Goal: Obtain resource: Download file/media

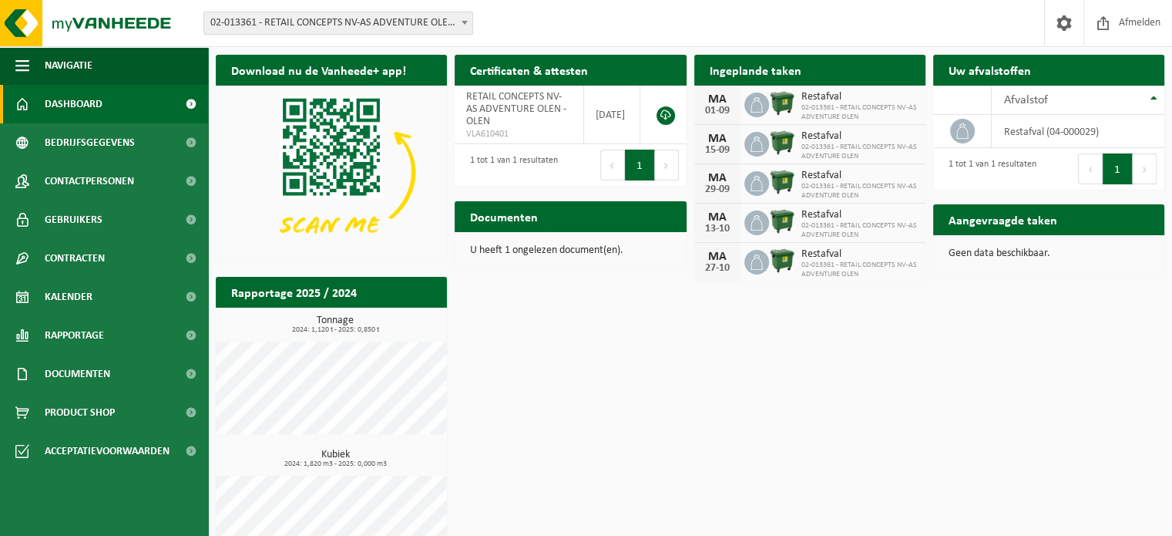
click at [319, 18] on span "02-013361 - RETAIL CONCEPTS NV-AS ADVENTURE OLEN - OLEN" at bounding box center [338, 23] width 268 height 22
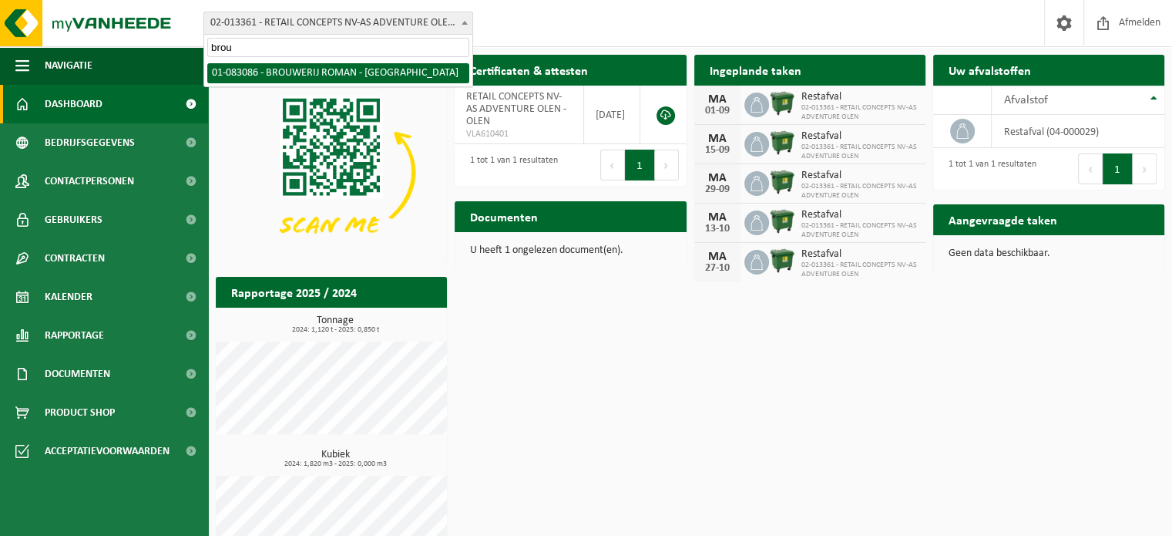
type input "brou"
select select "624"
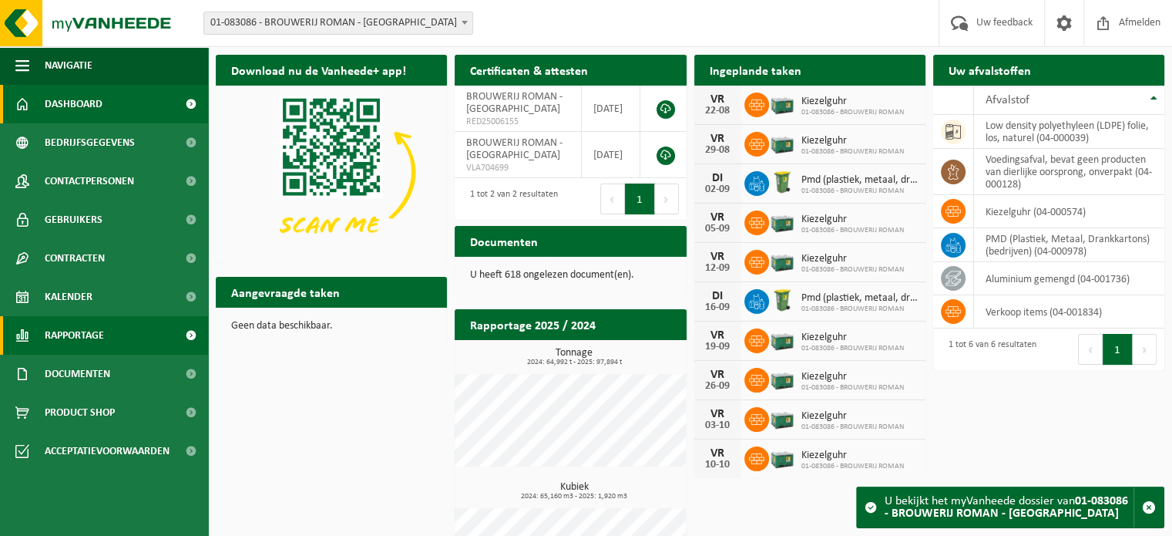
click at [117, 343] on link "Rapportage" at bounding box center [104, 335] width 208 height 39
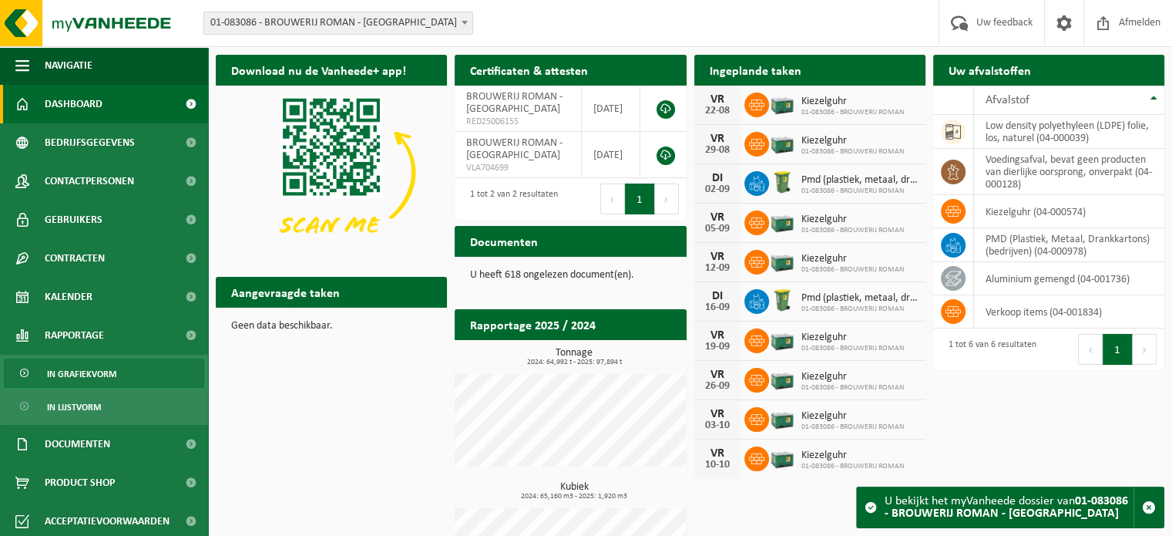
click at [106, 371] on span "In grafiekvorm" at bounding box center [81, 373] width 69 height 29
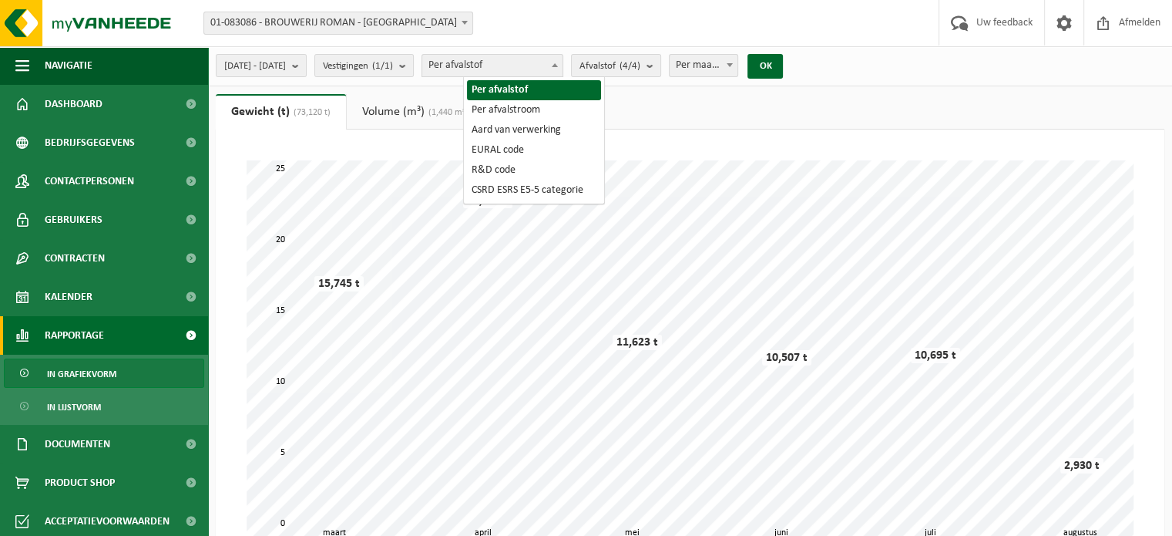
click at [506, 72] on span "Per afvalstof" at bounding box center [492, 66] width 140 height 22
click at [541, 65] on span "Per afvalstof" at bounding box center [492, 66] width 140 height 22
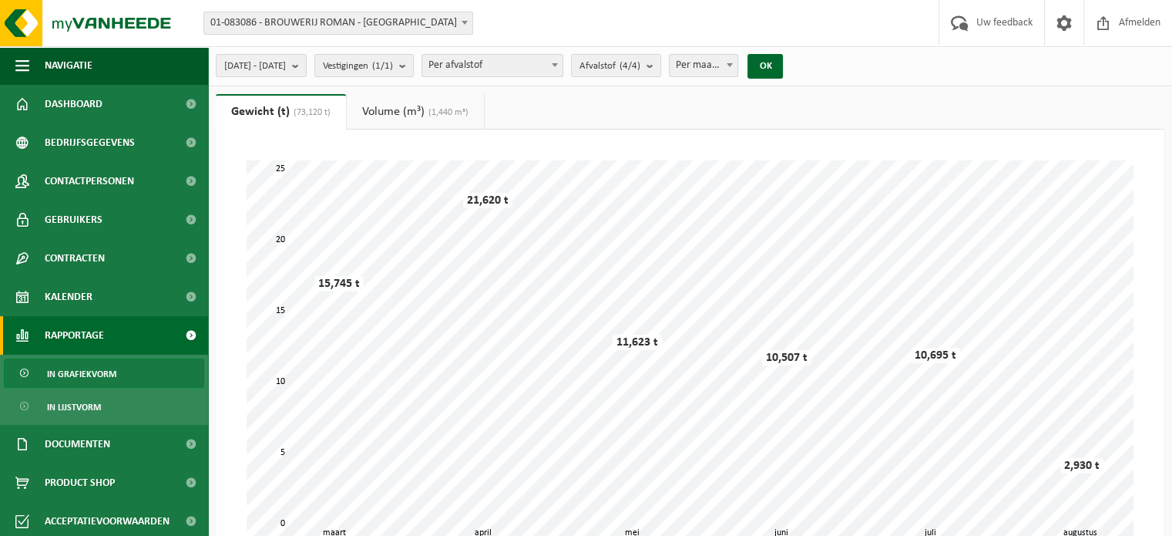
click at [547, 70] on span "Per afvalstof" at bounding box center [492, 66] width 140 height 22
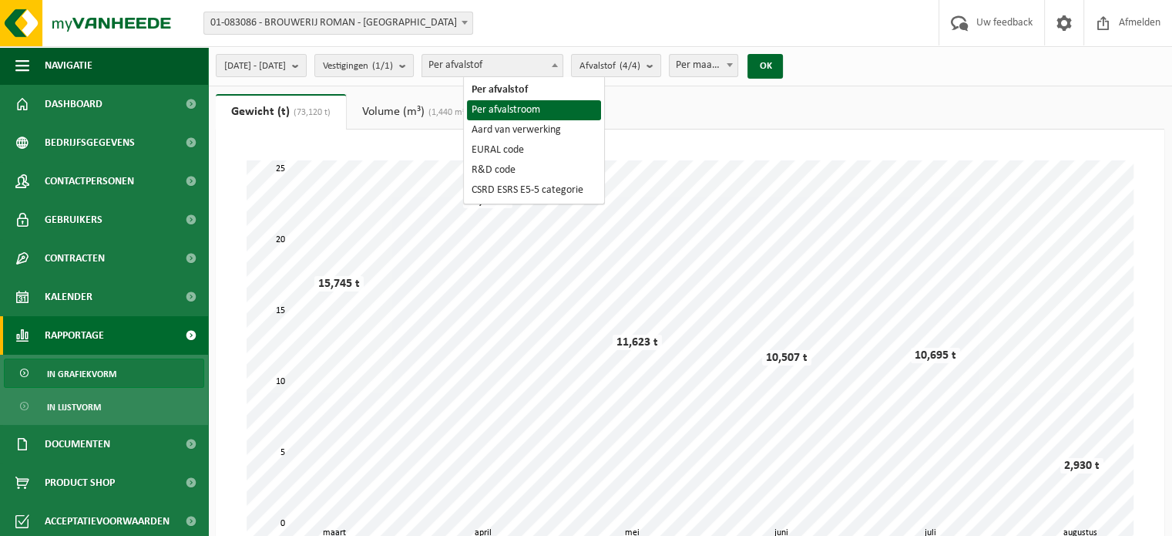
select select "2"
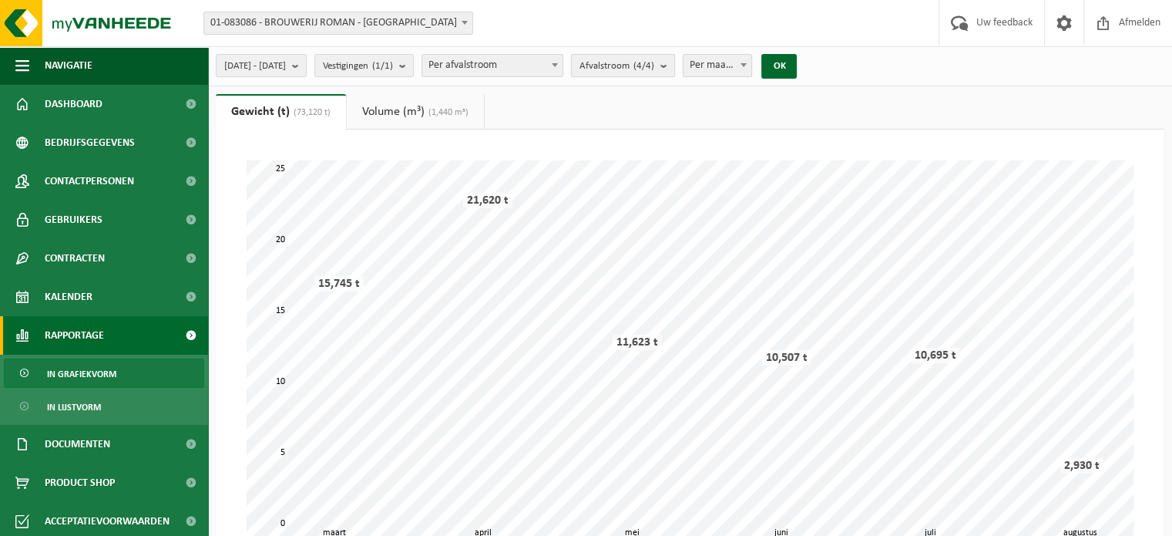
click at [654, 62] on count "(4/4)" at bounding box center [643, 66] width 21 height 10
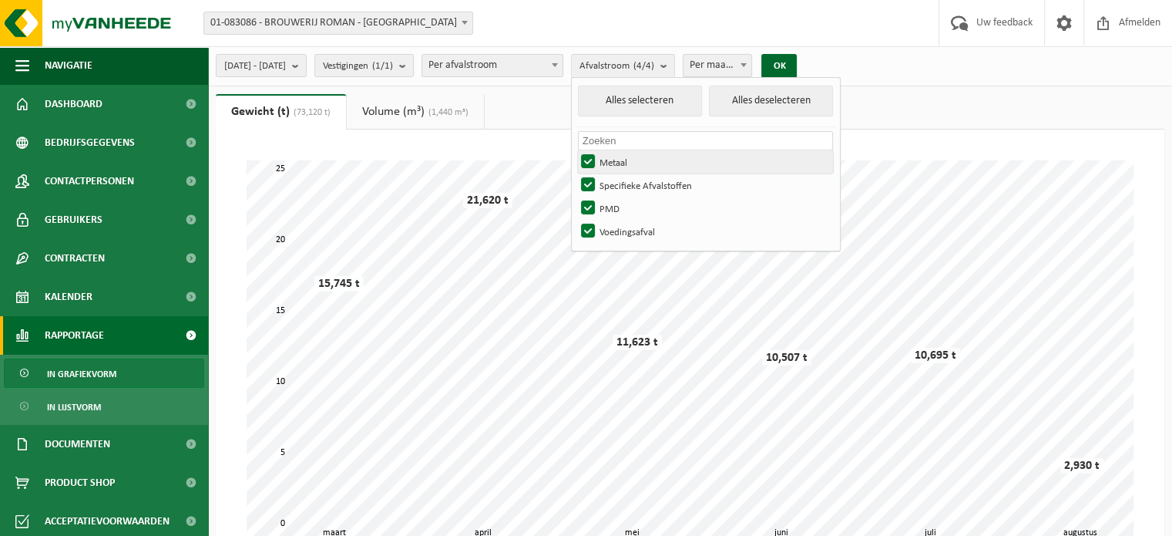
click at [636, 162] on label "Metaal" at bounding box center [705, 161] width 255 height 23
click at [576, 150] on input "Metaal" at bounding box center [575, 149] width 1 height 1
checkbox input "false"
click at [641, 203] on label "PMD" at bounding box center [705, 207] width 255 height 23
click at [576, 196] on input "PMD" at bounding box center [575, 196] width 1 height 1
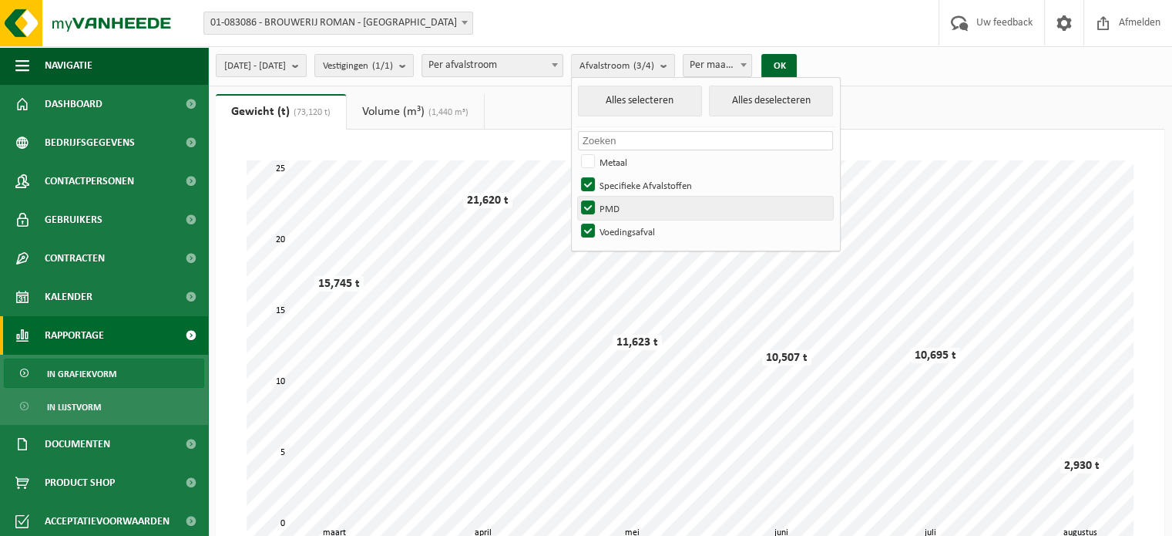
checkbox input "false"
click at [656, 186] on label "Specifieke Afvalstoffen" at bounding box center [705, 184] width 255 height 23
click at [576, 173] on input "Specifieke Afvalstoffen" at bounding box center [575, 173] width 1 height 1
checkbox input "false"
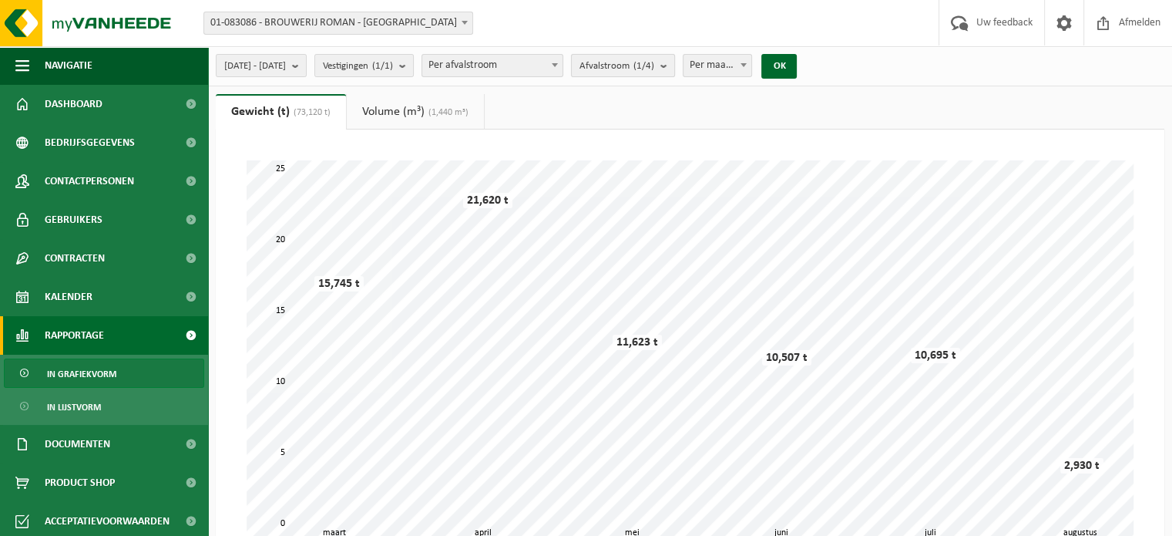
click at [654, 68] on count "(1/4)" at bounding box center [643, 66] width 21 height 10
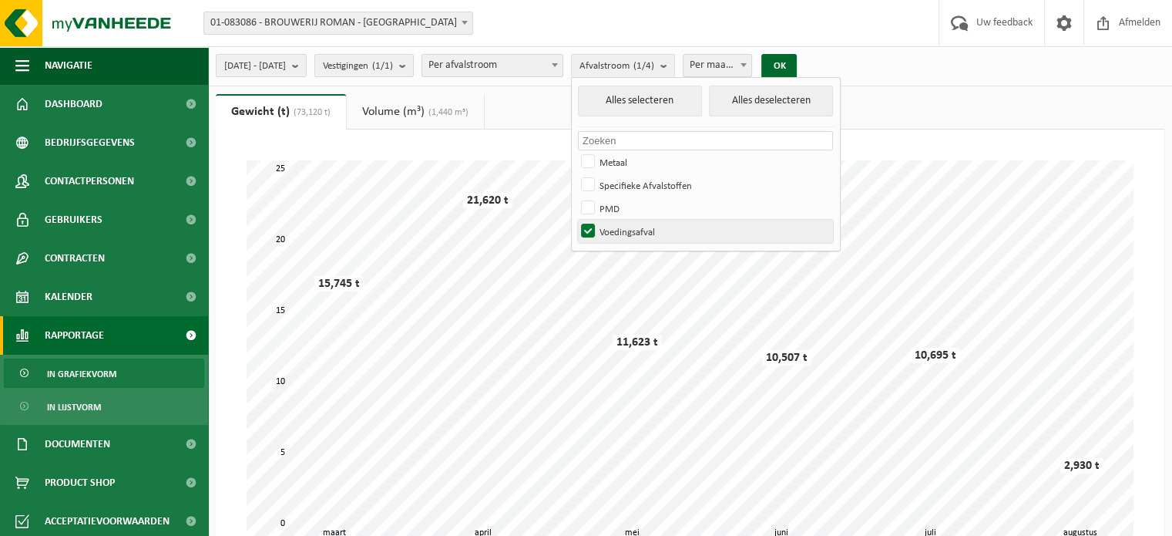
click at [672, 228] on label "Voedingsafval" at bounding box center [705, 231] width 255 height 23
click at [576, 220] on input "Voedingsafval" at bounding box center [575, 219] width 1 height 1
checkbox input "false"
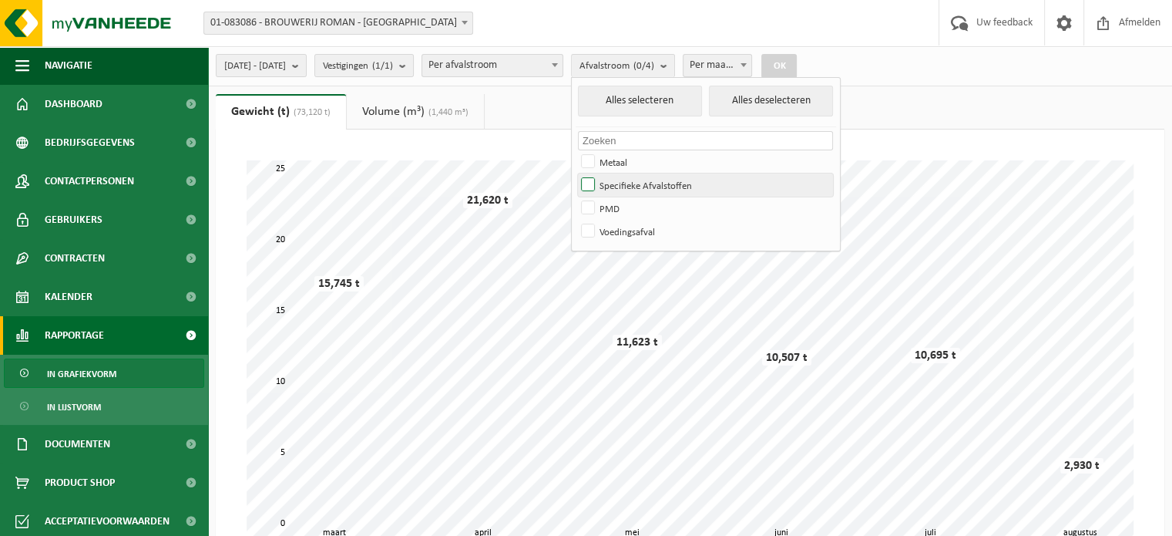
click at [665, 183] on label "Specifieke Afvalstoffen" at bounding box center [705, 184] width 255 height 23
click at [576, 173] on input "Specifieke Afvalstoffen" at bounding box center [575, 173] width 1 height 1
checkbox input "true"
click at [797, 62] on button "OK" at bounding box center [778, 66] width 35 height 25
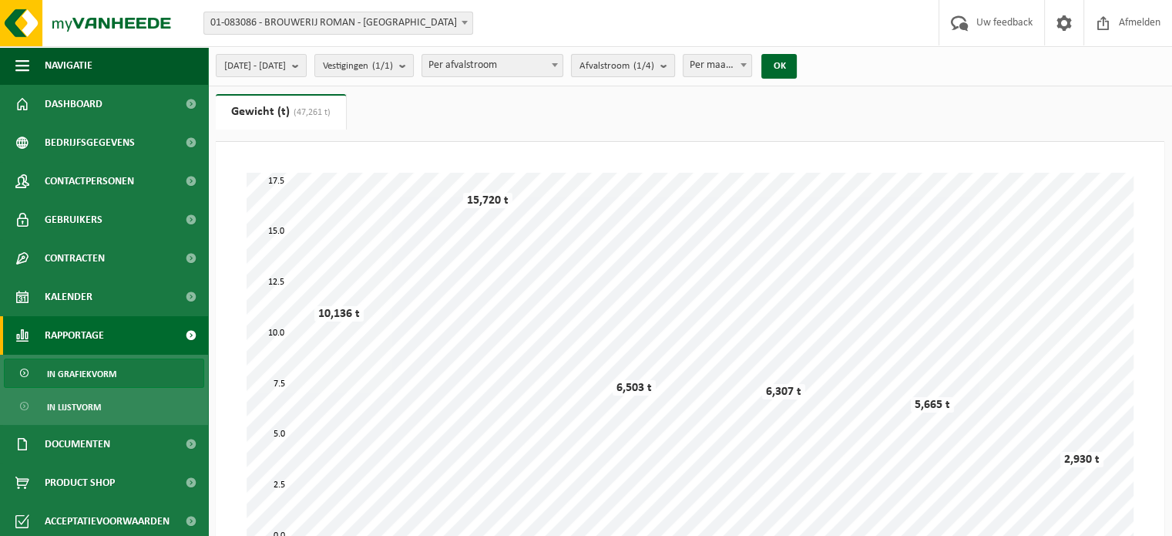
click at [638, 67] on span "Afvalstroom (1/4)" at bounding box center [616, 66] width 75 height 23
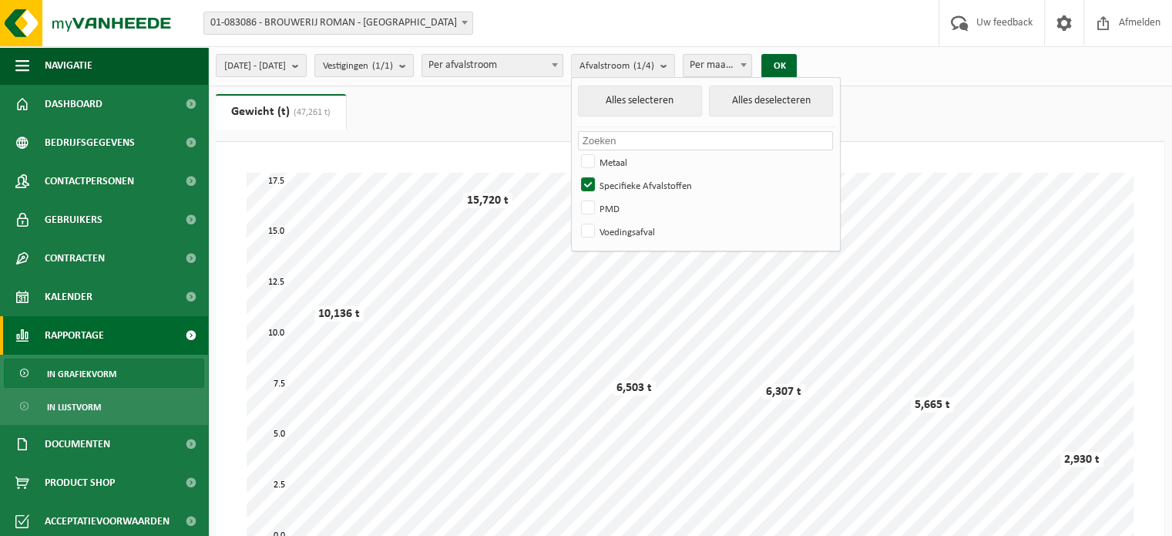
click at [515, 76] on body "Vestiging: 02-013361 - RETAIL CONCEPTS NV-AS ADVENTURE OLEN - OLEN 02-013362 - …" at bounding box center [586, 438] width 1172 height 877
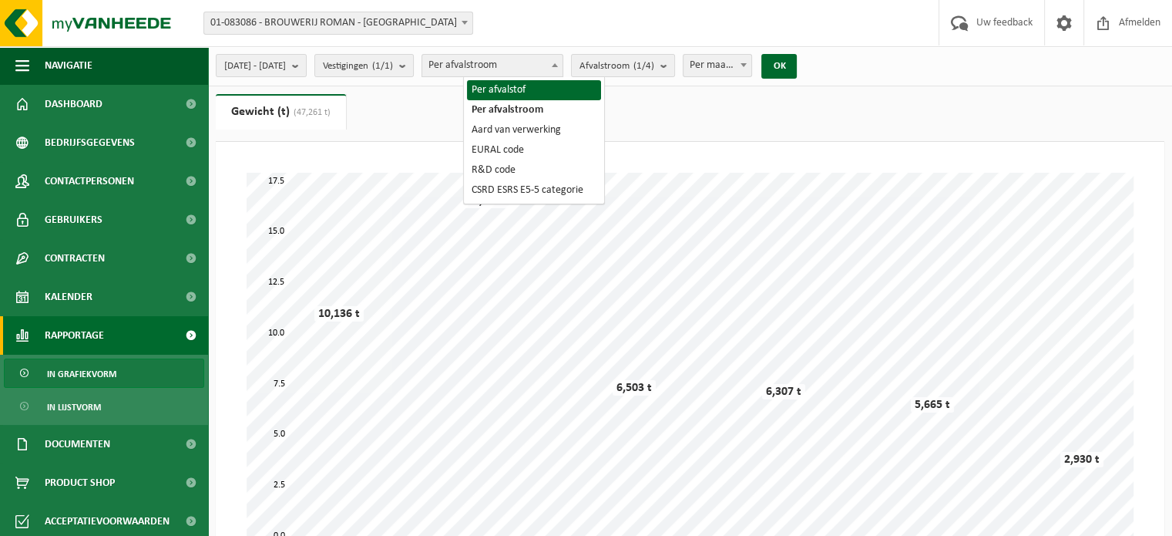
select select "1"
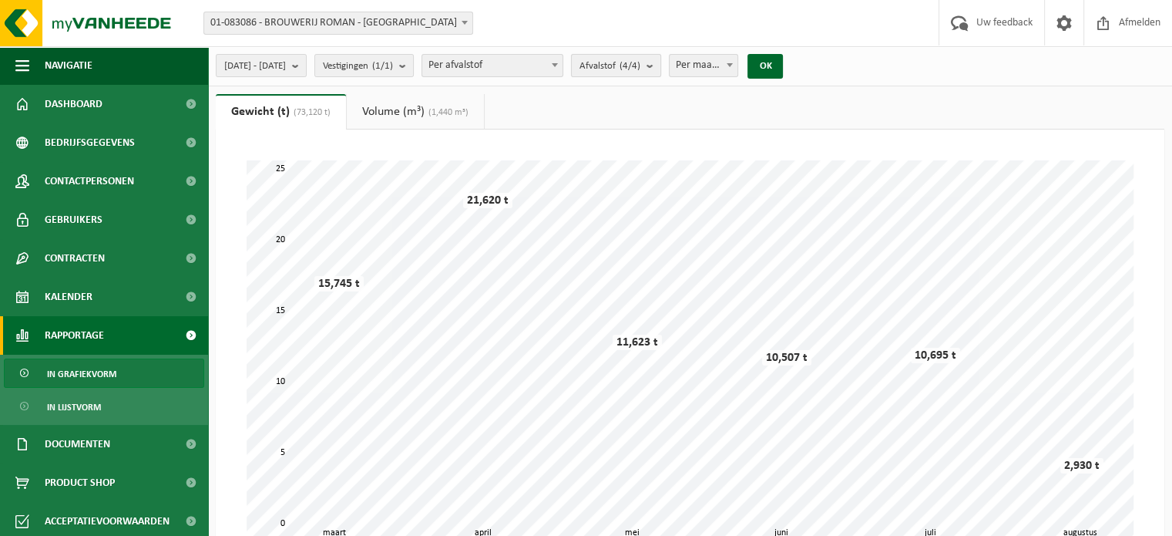
click at [640, 62] on count "(4/4)" at bounding box center [629, 66] width 21 height 10
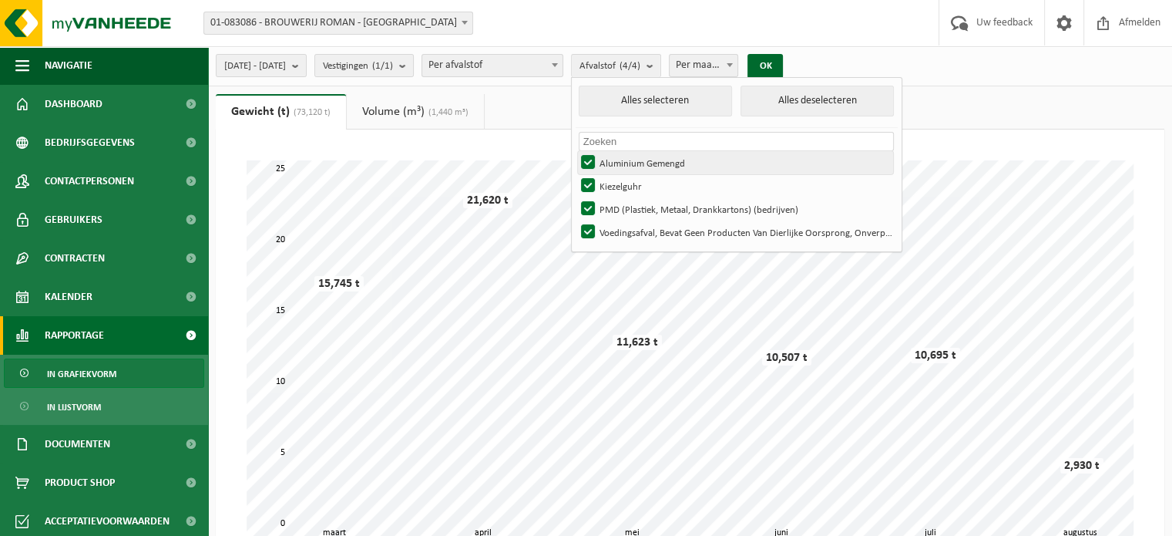
click at [636, 160] on label "Aluminium Gemengd" at bounding box center [736, 162] width 316 height 23
click at [576, 151] on input "Aluminium Gemengd" at bounding box center [575, 150] width 1 height 1
checkbox input "false"
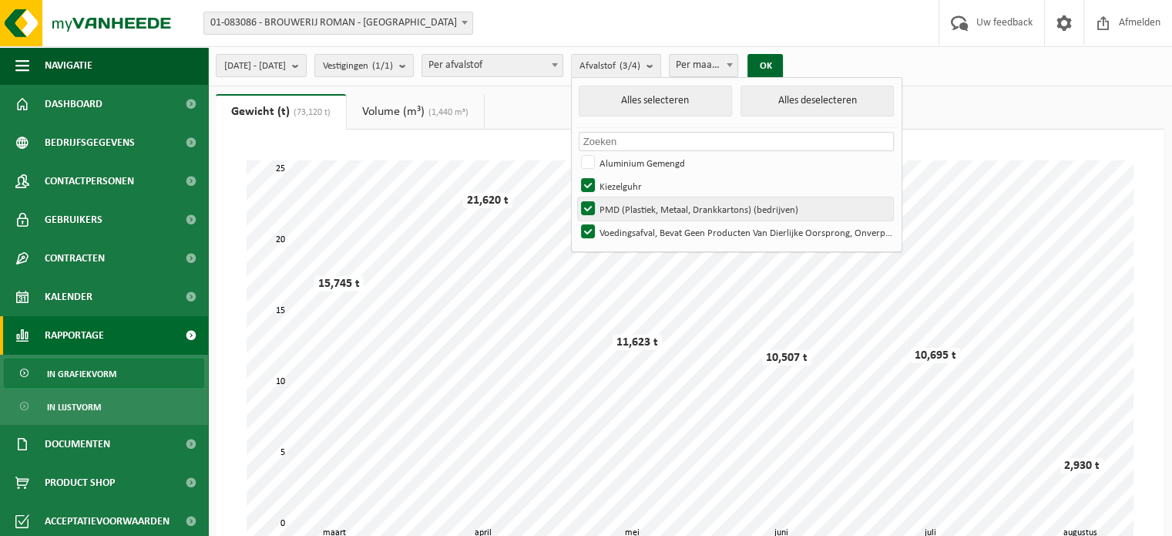
click at [645, 215] on label "PMD (Plastiek, Metaal, Drankkartons) (bedrijven)" at bounding box center [736, 208] width 316 height 23
click at [576, 197] on input "PMD (Plastiek, Metaal, Drankkartons) (bedrijven)" at bounding box center [575, 196] width 1 height 1
checkbox input "false"
drag, startPoint x: 653, startPoint y: 232, endPoint x: 665, endPoint y: 206, distance: 27.9
click at [654, 232] on label "Voedingsafval, Bevat Geen Producten Van Dierlijke Oorsprong, Onverpakt" at bounding box center [736, 231] width 316 height 23
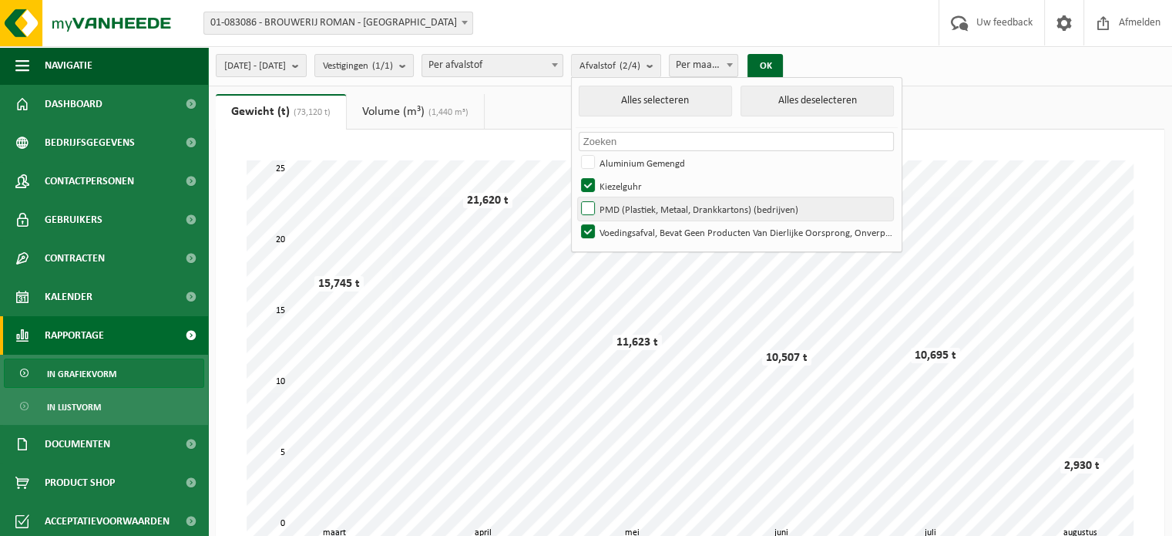
click at [576, 220] on input "Voedingsafval, Bevat Geen Producten Van Dierlijke Oorsprong, Onverpakt" at bounding box center [575, 220] width 1 height 1
checkbox input "false"
click at [783, 64] on button "OK" at bounding box center [764, 66] width 35 height 25
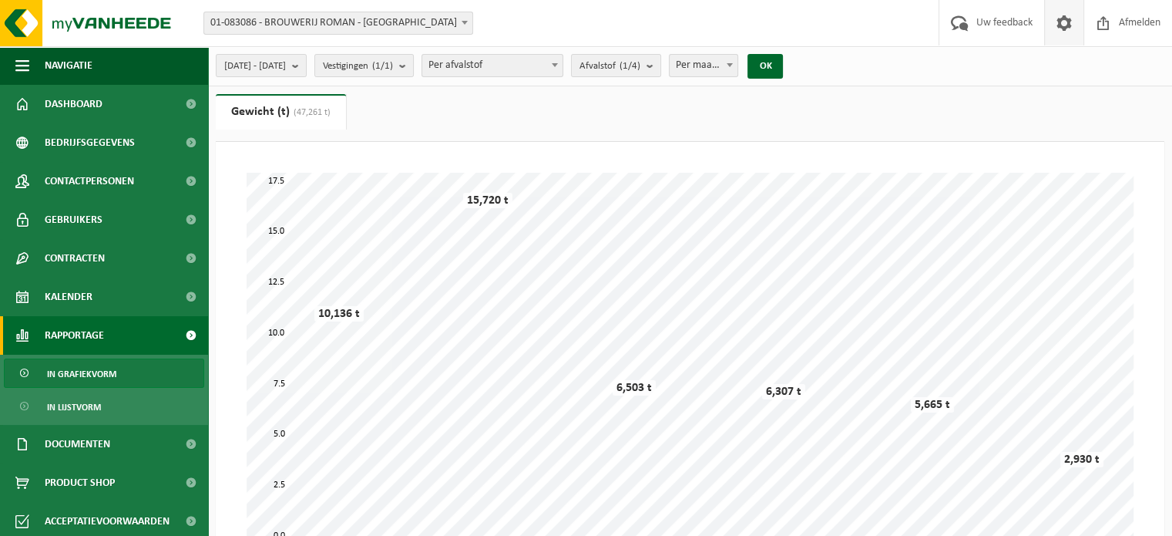
click at [1056, 24] on span at bounding box center [1064, 22] width 23 height 45
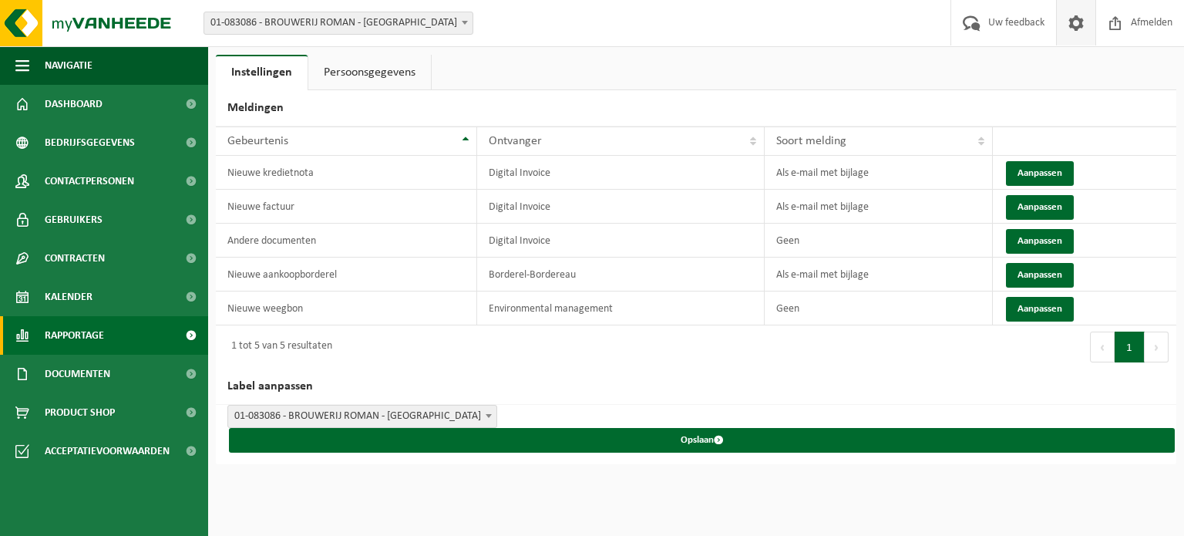
click at [61, 347] on span "Rapportage" at bounding box center [74, 335] width 59 height 39
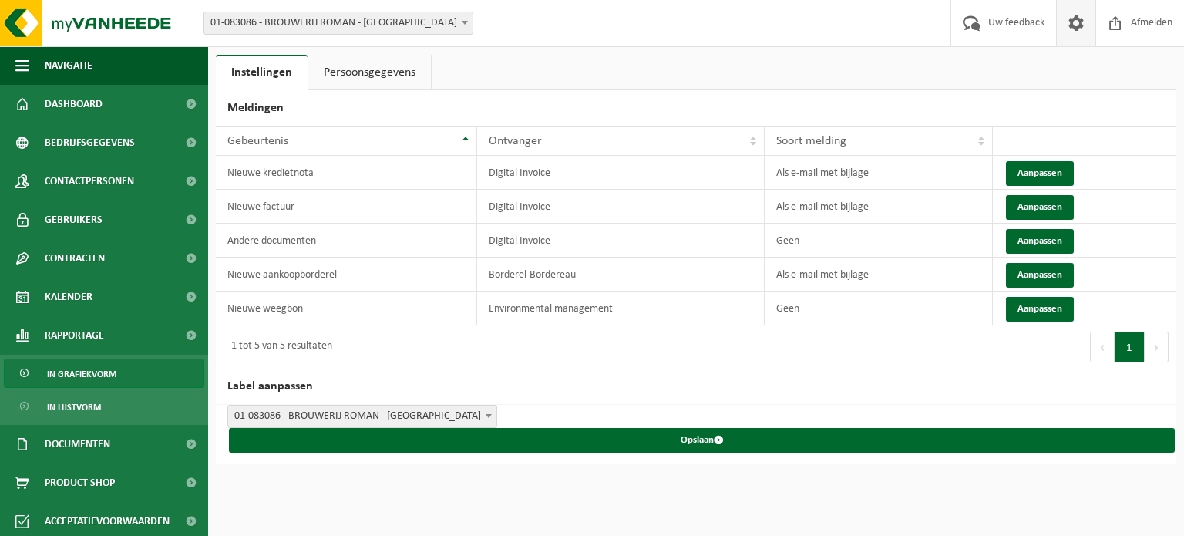
click at [117, 372] on link "In grafiekvorm" at bounding box center [104, 372] width 200 height 29
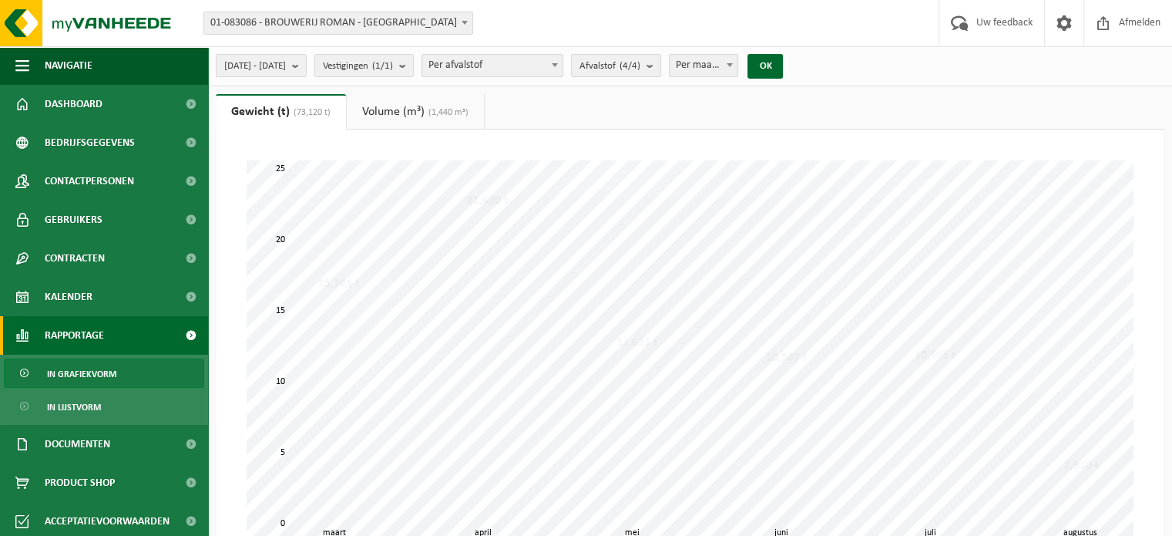
click at [76, 408] on span "In lijstvorm" at bounding box center [74, 406] width 54 height 29
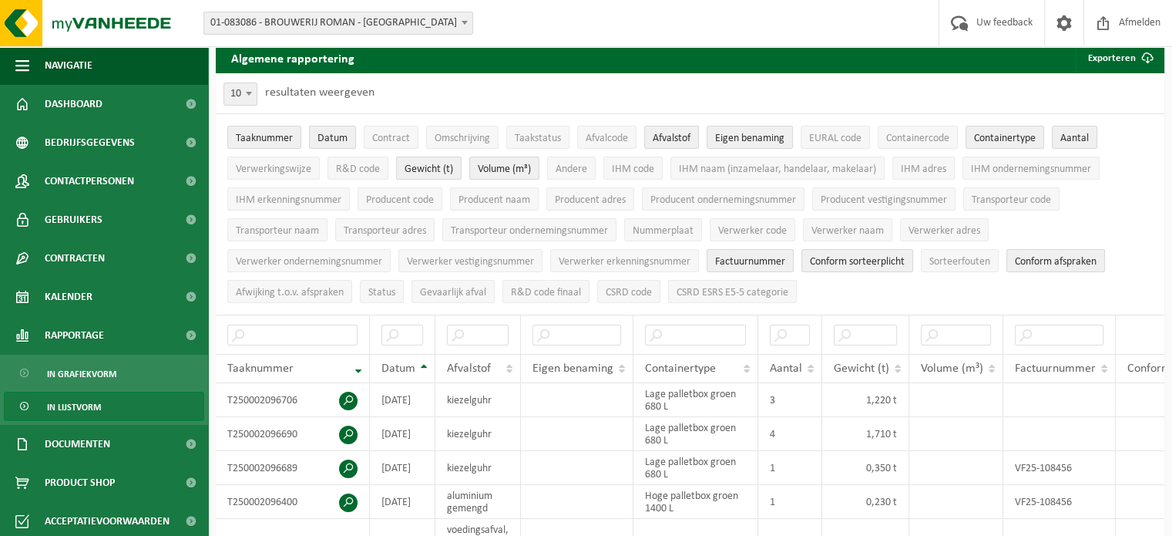
scroll to position [154, 0]
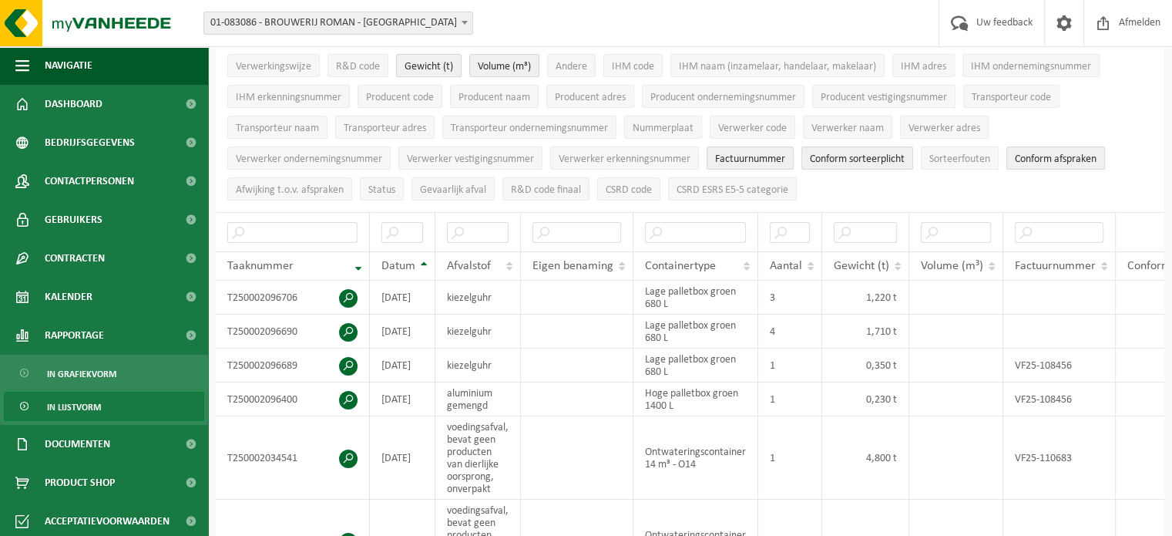
click at [439, 61] on span "Gewicht (t)" at bounding box center [429, 67] width 49 height 12
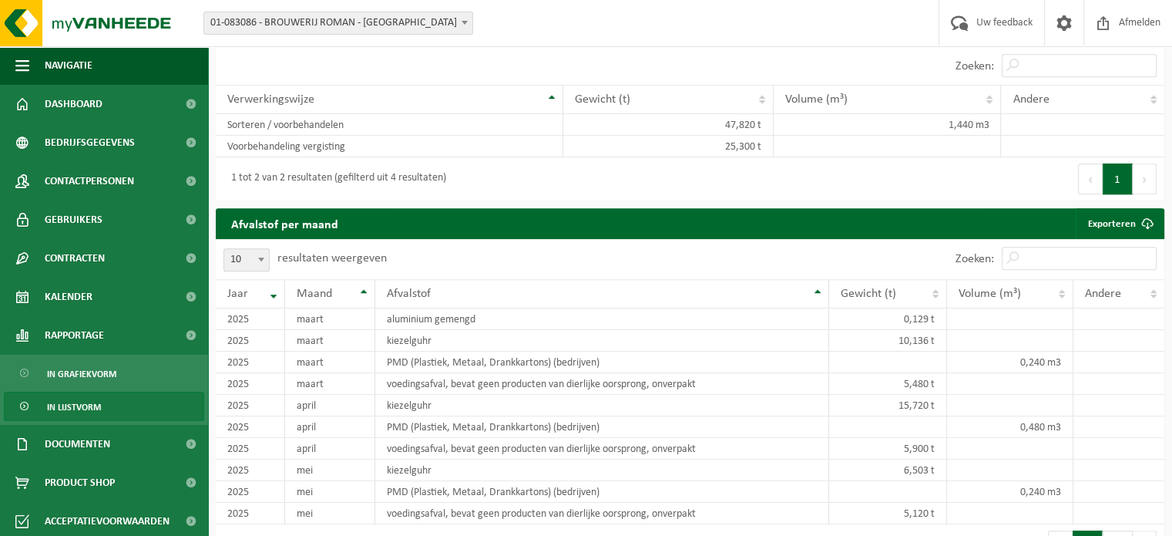
scroll to position [1079, 0]
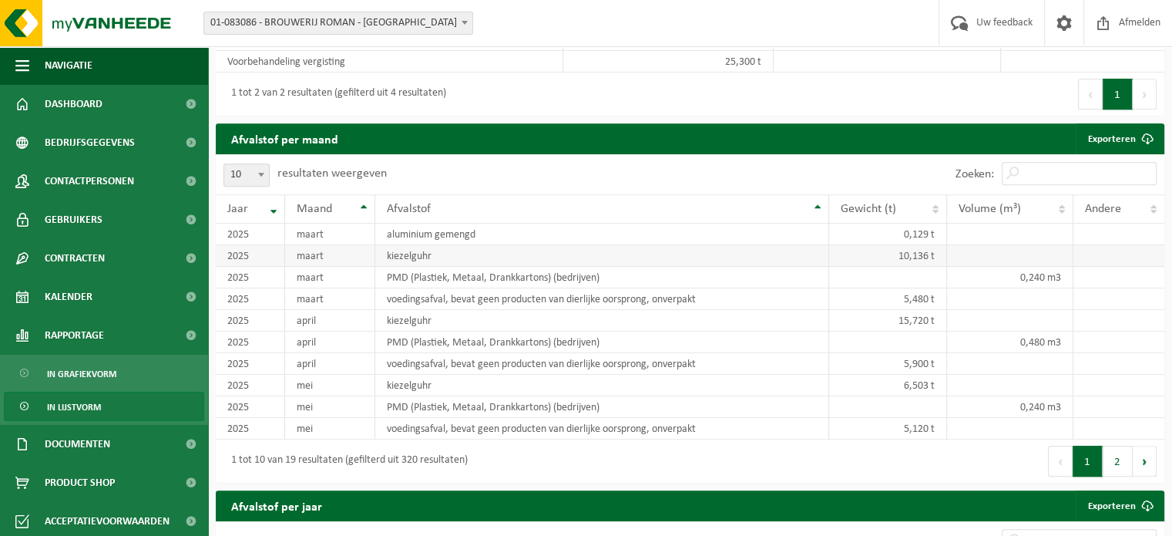
click at [462, 262] on td "kiezelguhr" at bounding box center [602, 256] width 454 height 22
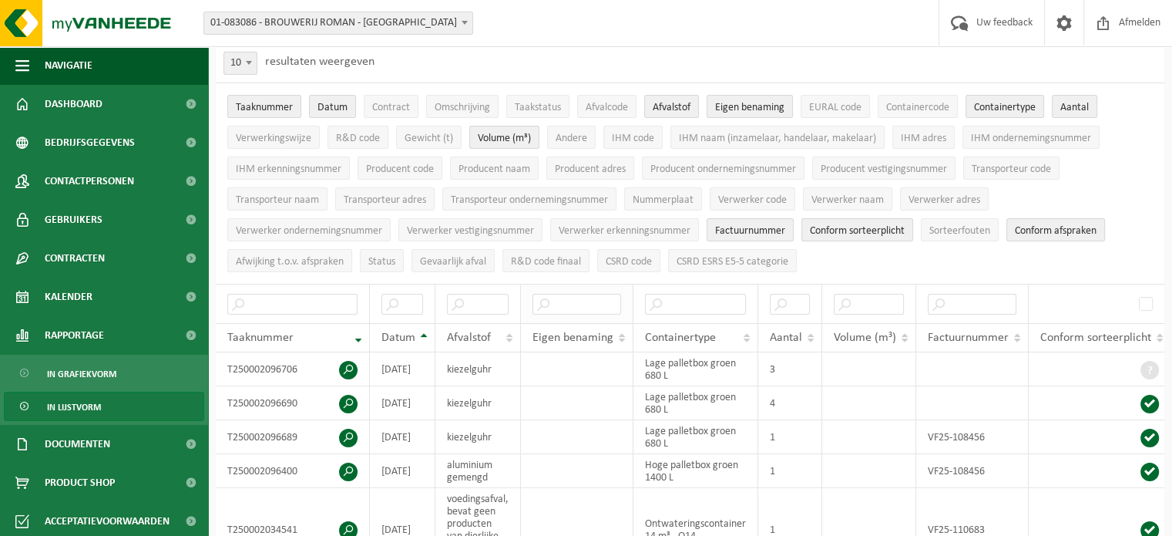
scroll to position [0, 0]
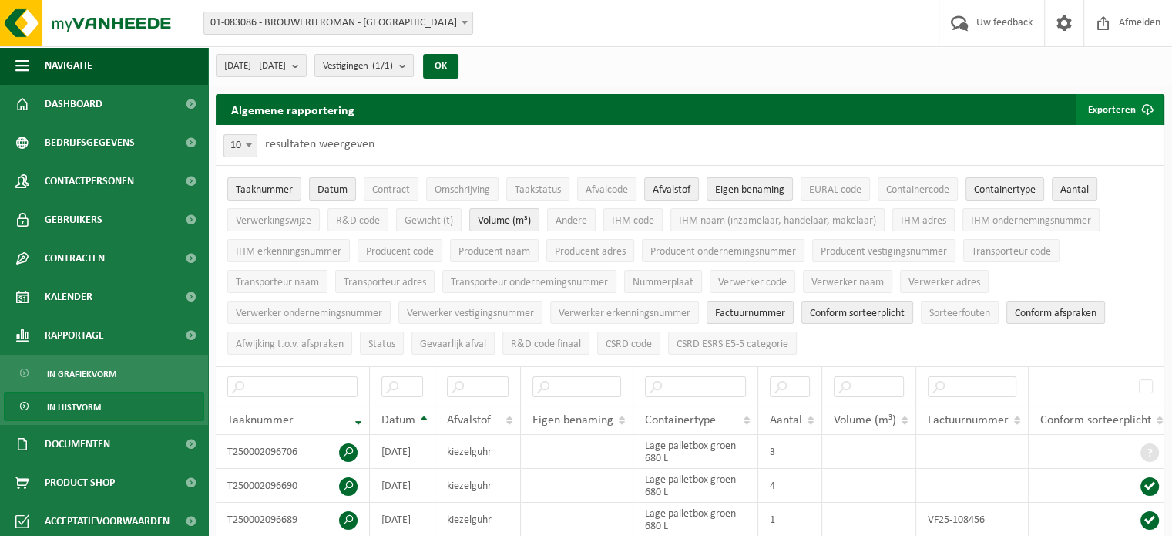
click at [1118, 105] on button "Exporteren" at bounding box center [1119, 109] width 87 height 31
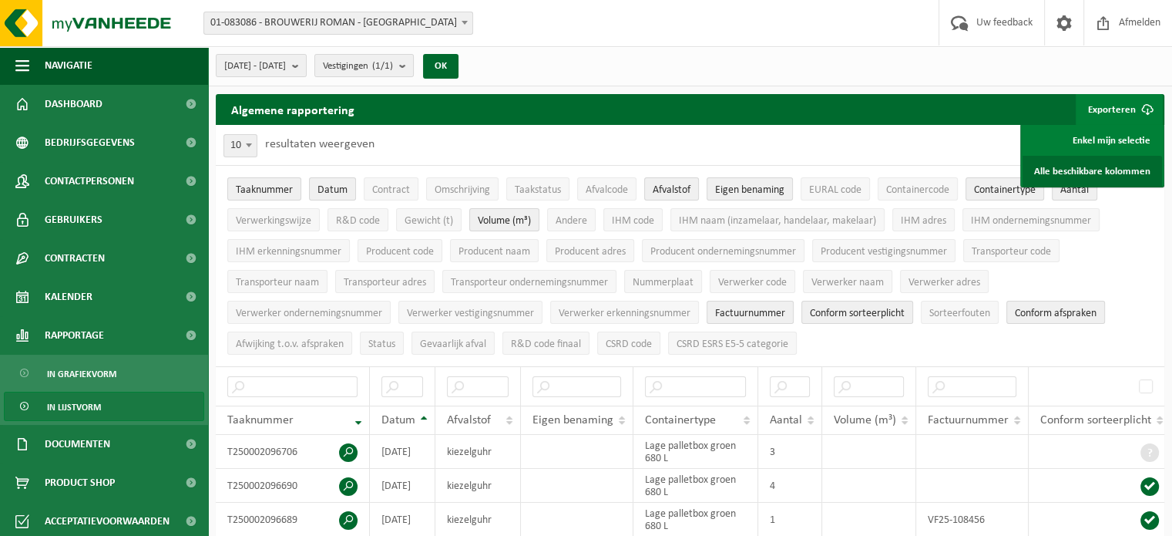
click at [1113, 172] on link "Alle beschikbare kolommen" at bounding box center [1091, 171] width 139 height 31
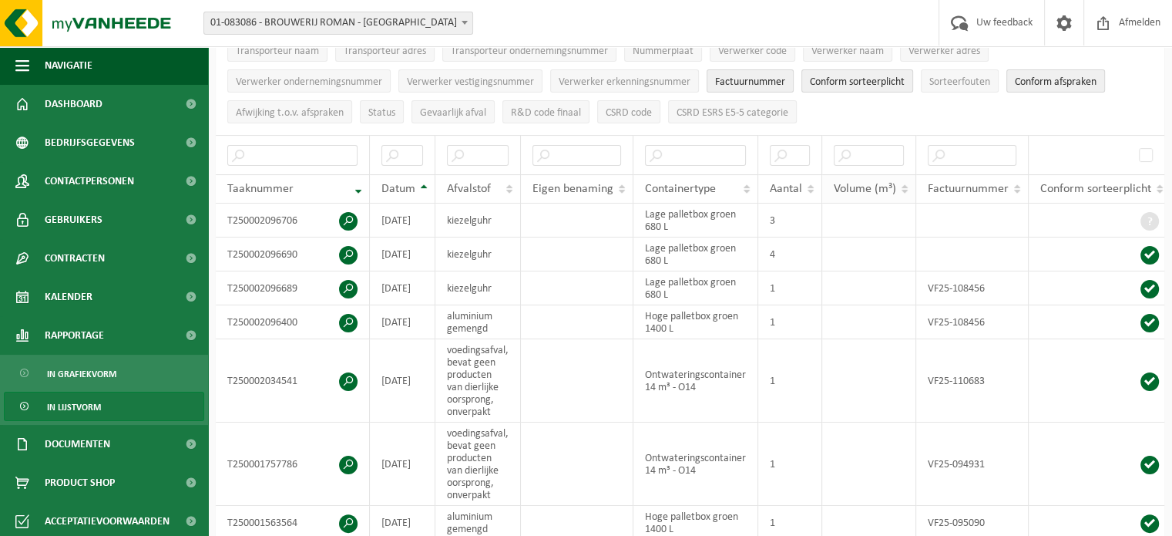
scroll to position [77, 0]
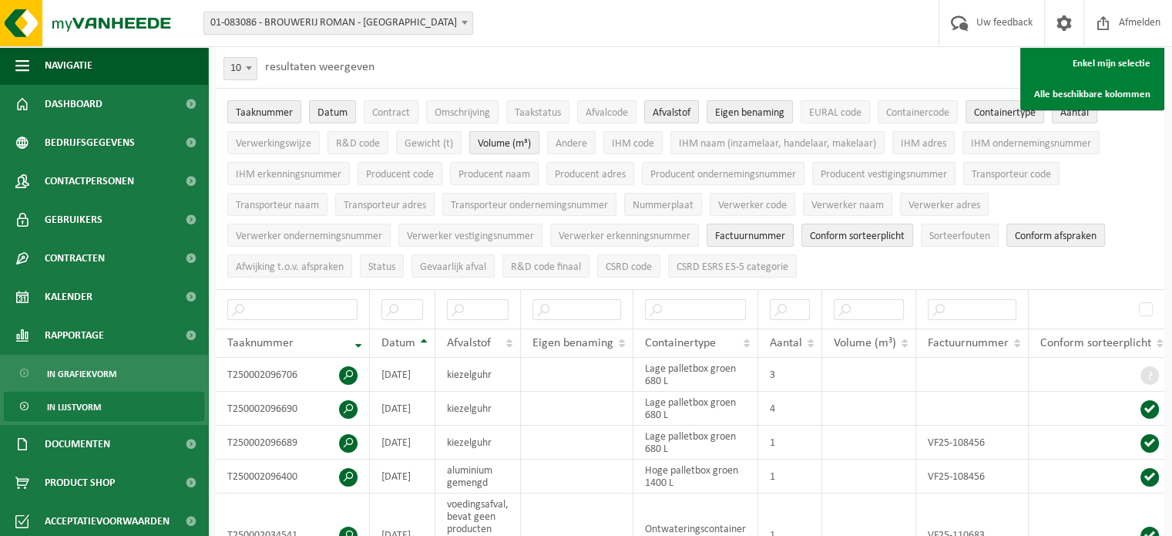
click at [1143, 166] on ul "Taaknummer Datum Contract Omschrijving Taakstatus Afvalcode Afvalstof Eigen ben…" at bounding box center [690, 189] width 948 height 200
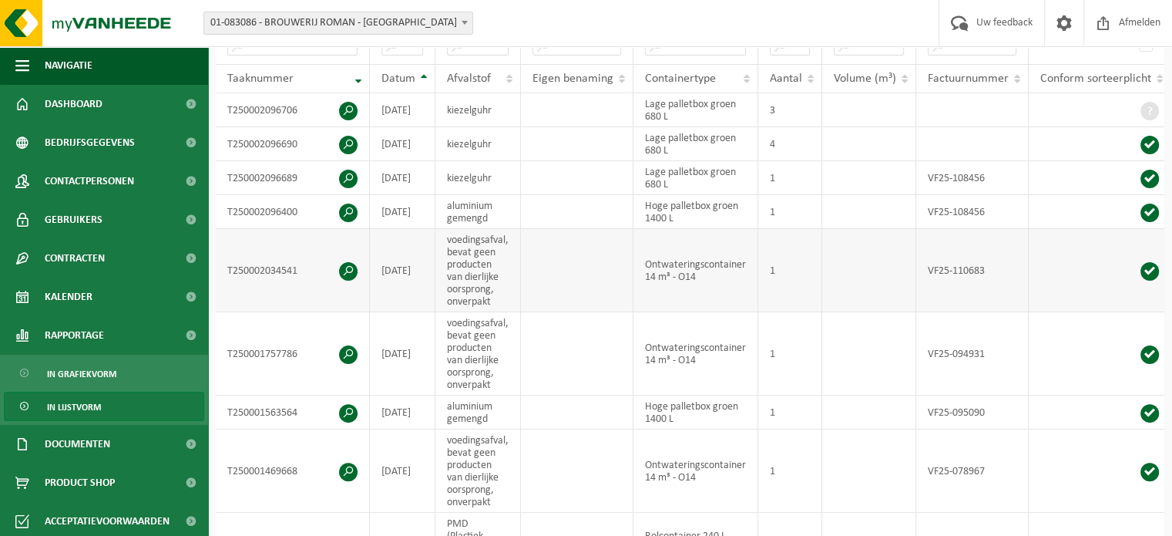
scroll to position [0, 0]
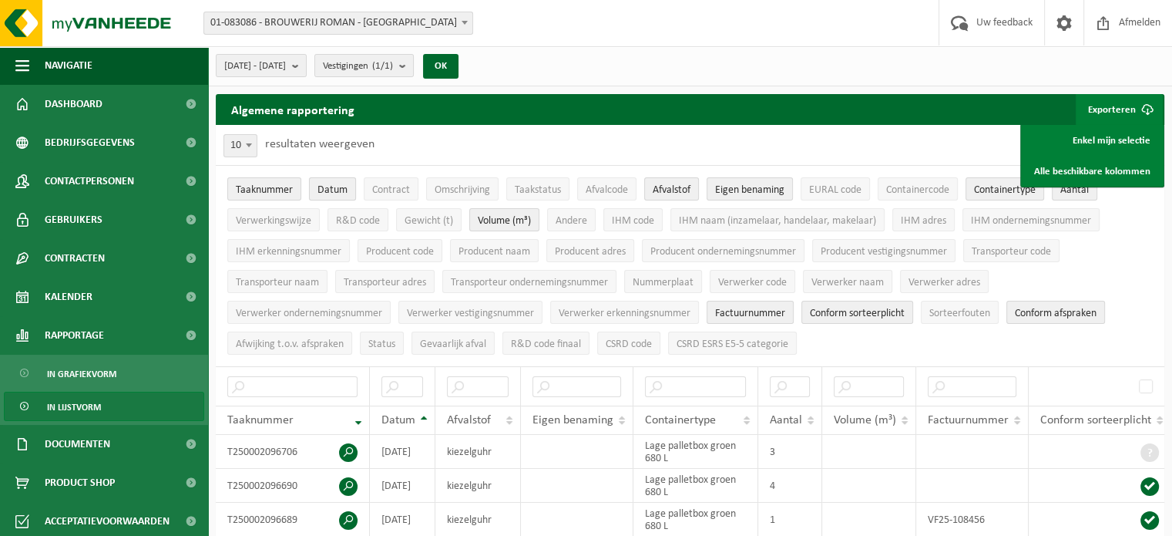
click at [339, 180] on button "Datum" at bounding box center [332, 188] width 47 height 23
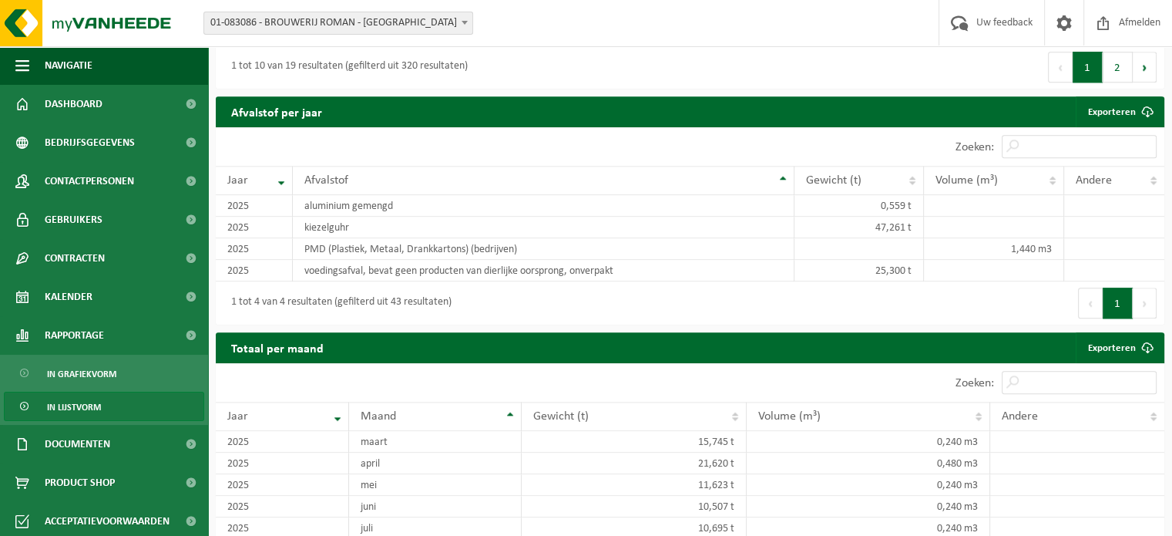
scroll to position [1549, 0]
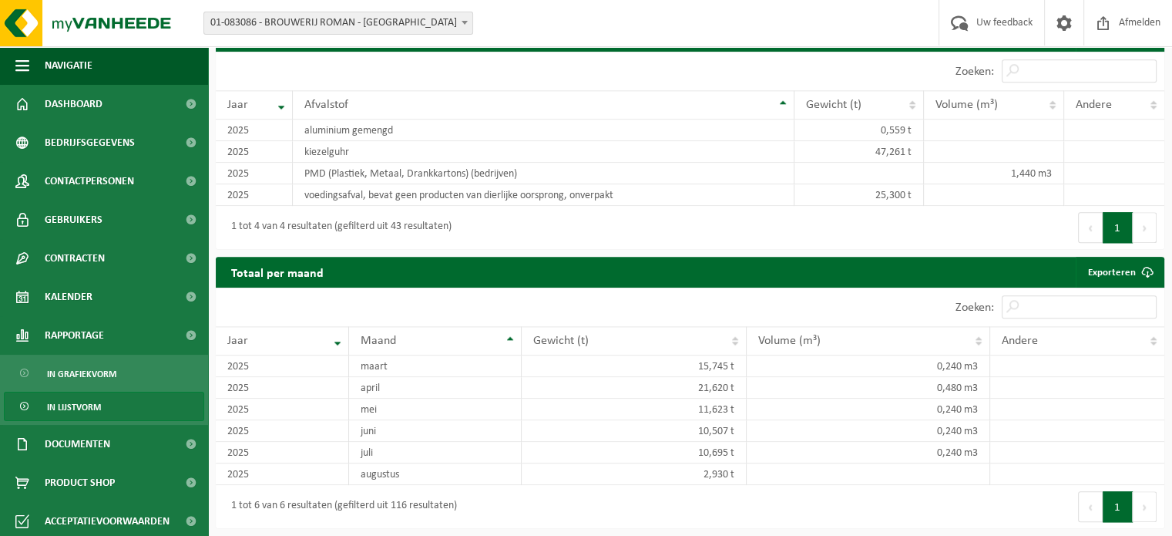
click at [815, 313] on div "Zoeken:" at bounding box center [927, 306] width 475 height 39
click at [1103, 267] on link "Exporteren" at bounding box center [1119, 272] width 87 height 31
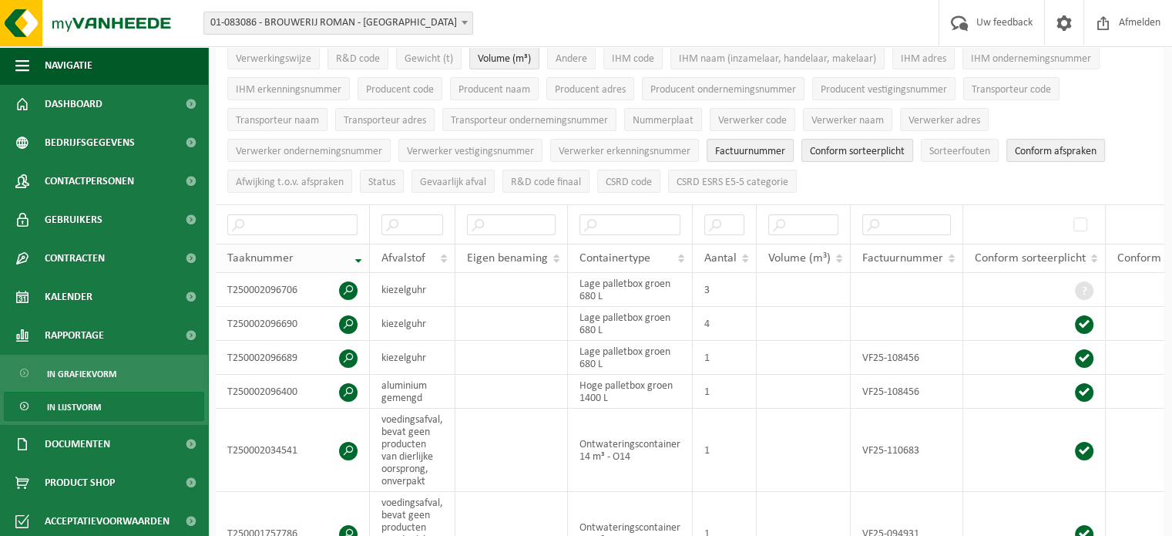
scroll to position [0, 0]
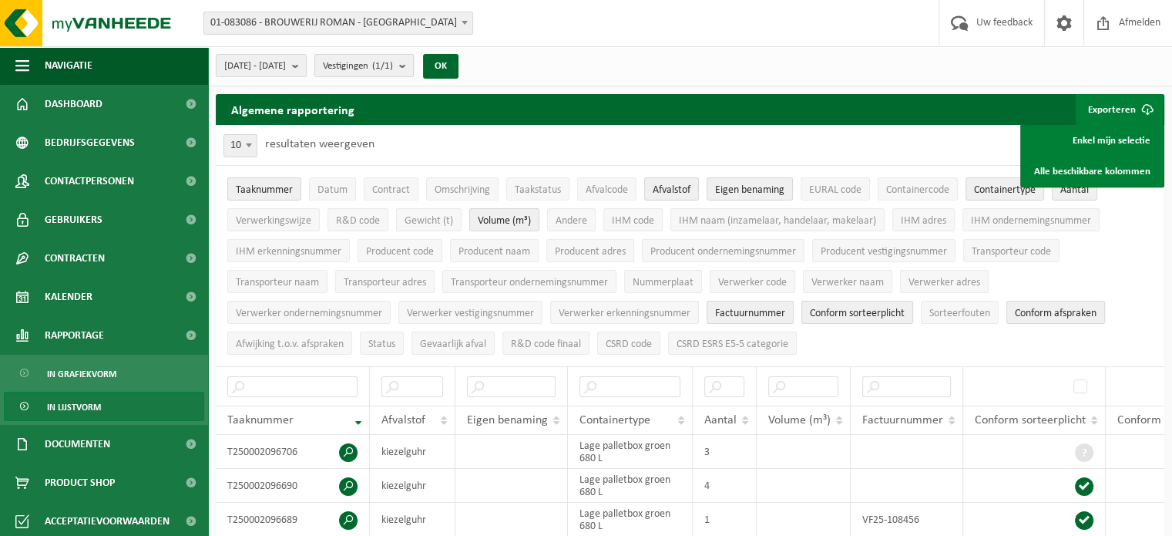
click at [391, 69] on span "Vestigingen (1/1)" at bounding box center [358, 66] width 70 height 23
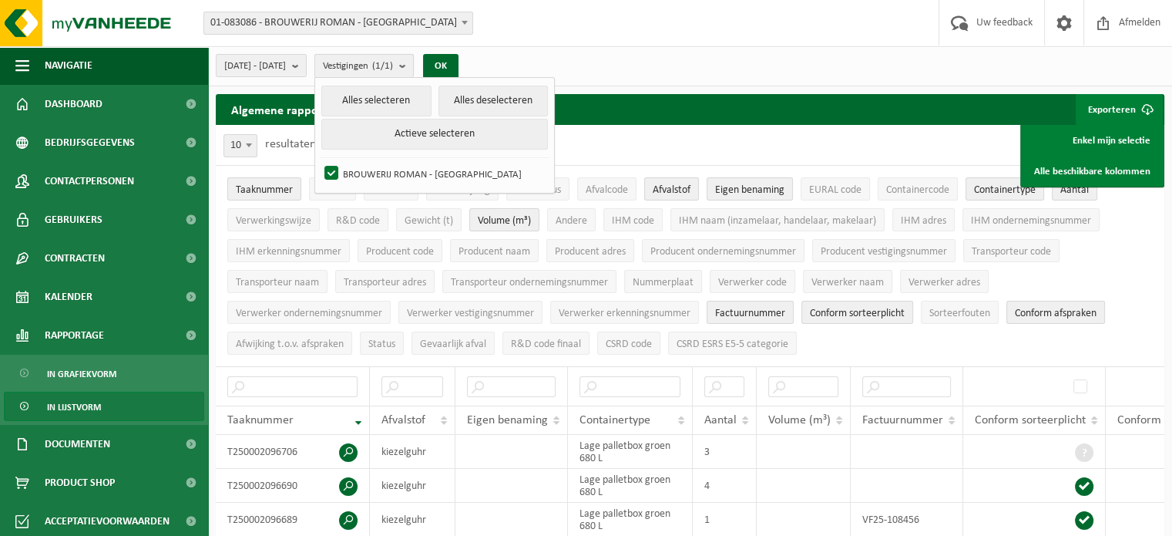
click at [391, 69] on span "Vestigingen (1/1)" at bounding box center [358, 66] width 70 height 23
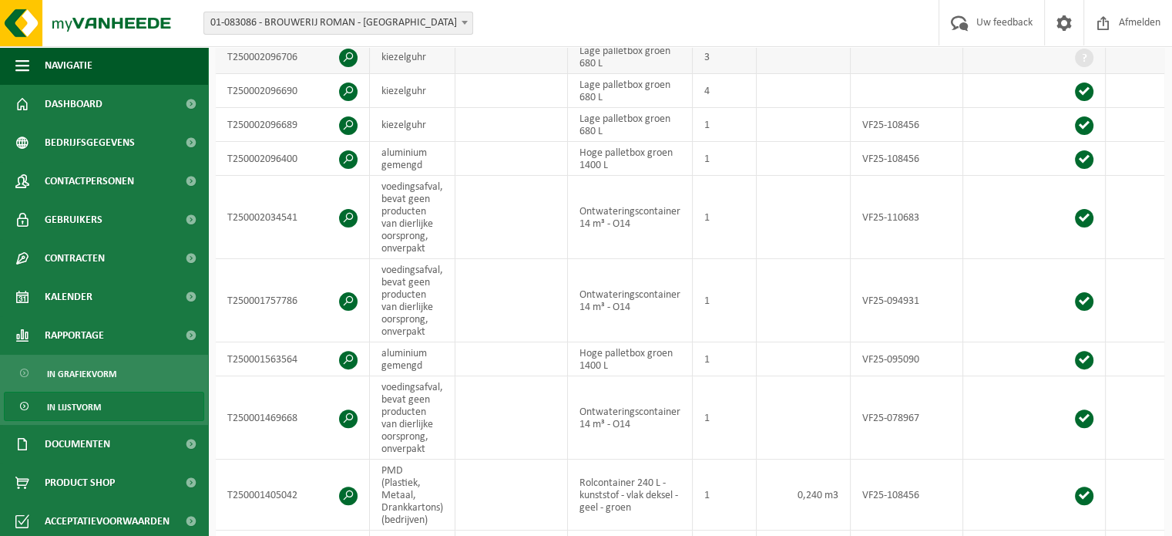
scroll to position [154, 0]
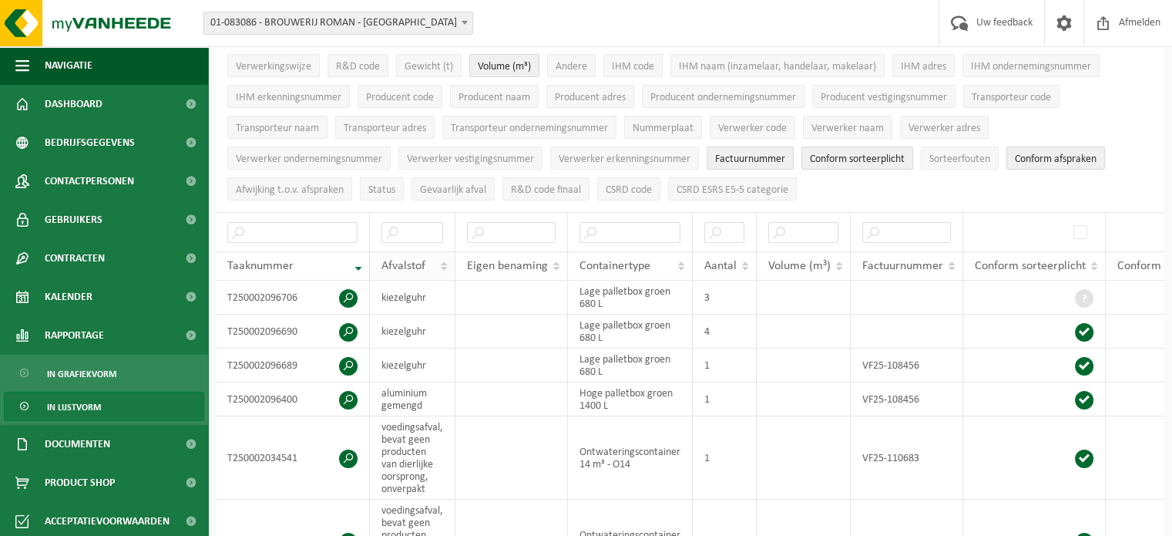
click at [438, 264] on th "Afvalstof" at bounding box center [413, 265] width 86 height 29
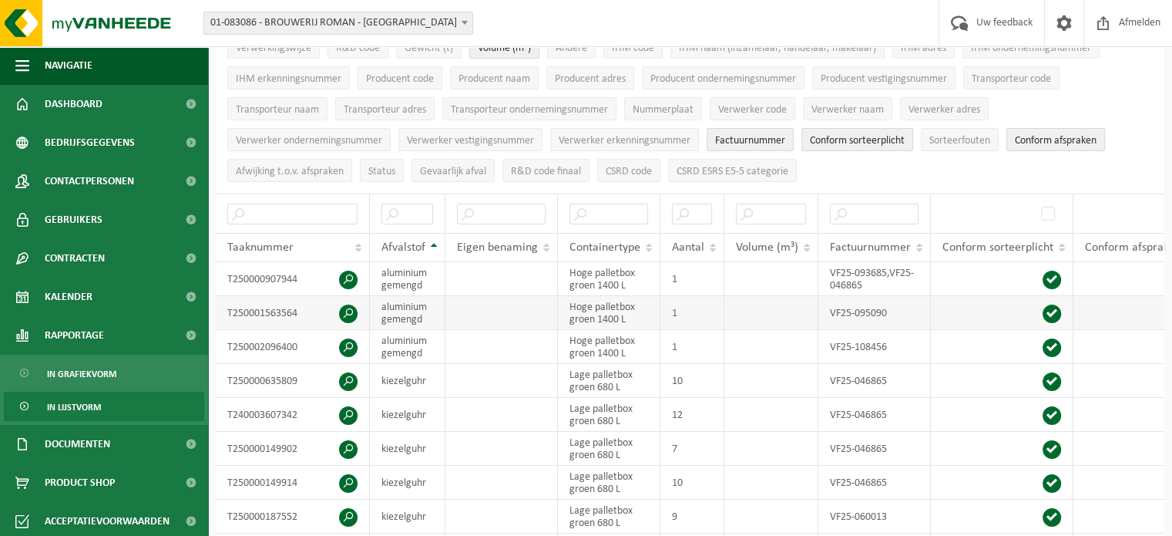
scroll to position [462, 0]
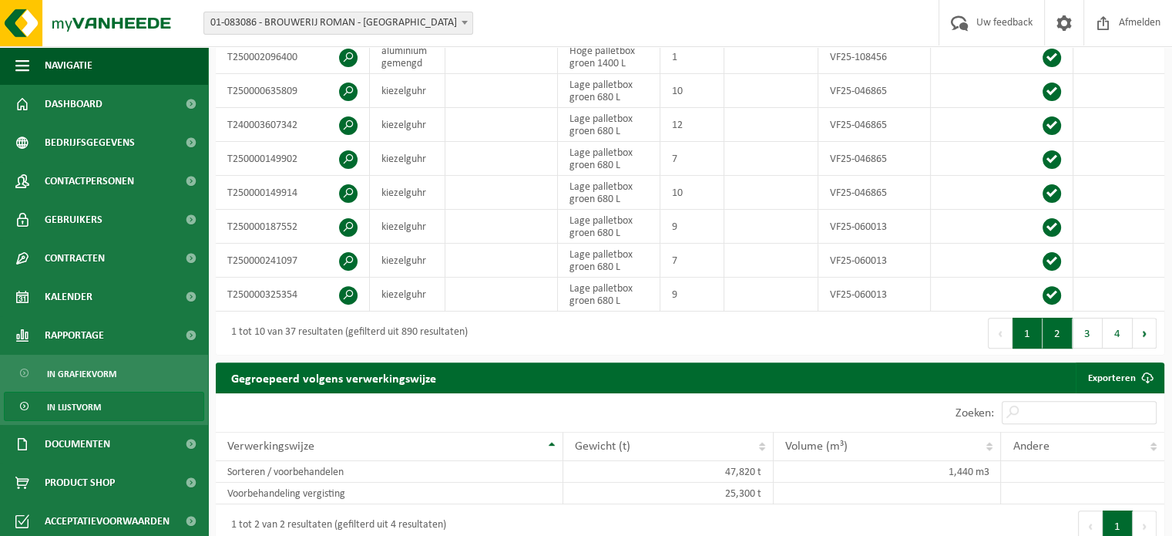
click at [1054, 348] on button "2" at bounding box center [1057, 332] width 30 height 31
click at [1117, 342] on button "4" at bounding box center [1118, 332] width 30 height 31
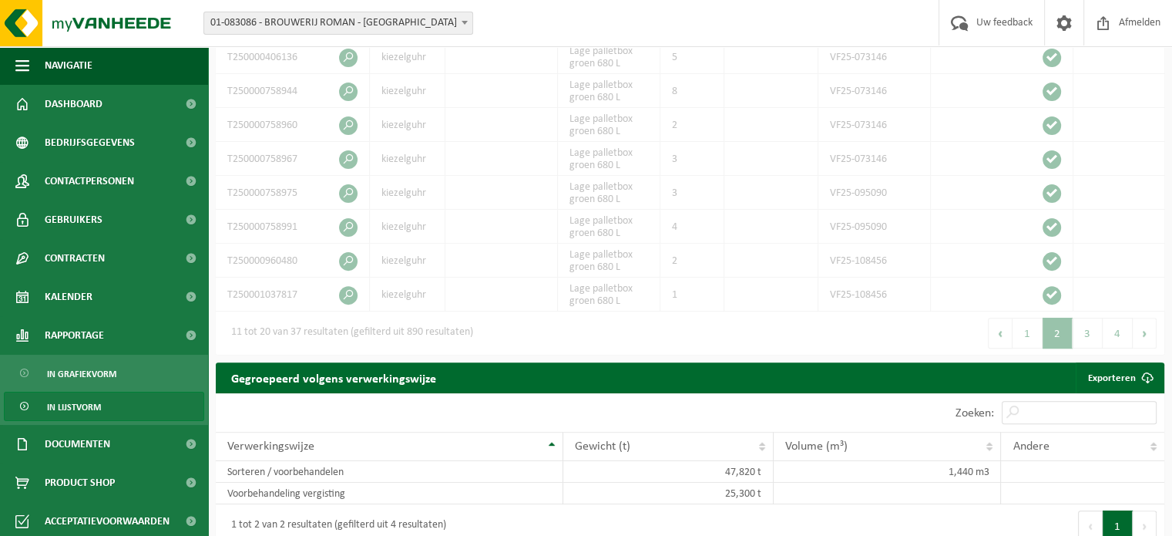
scroll to position [752, 0]
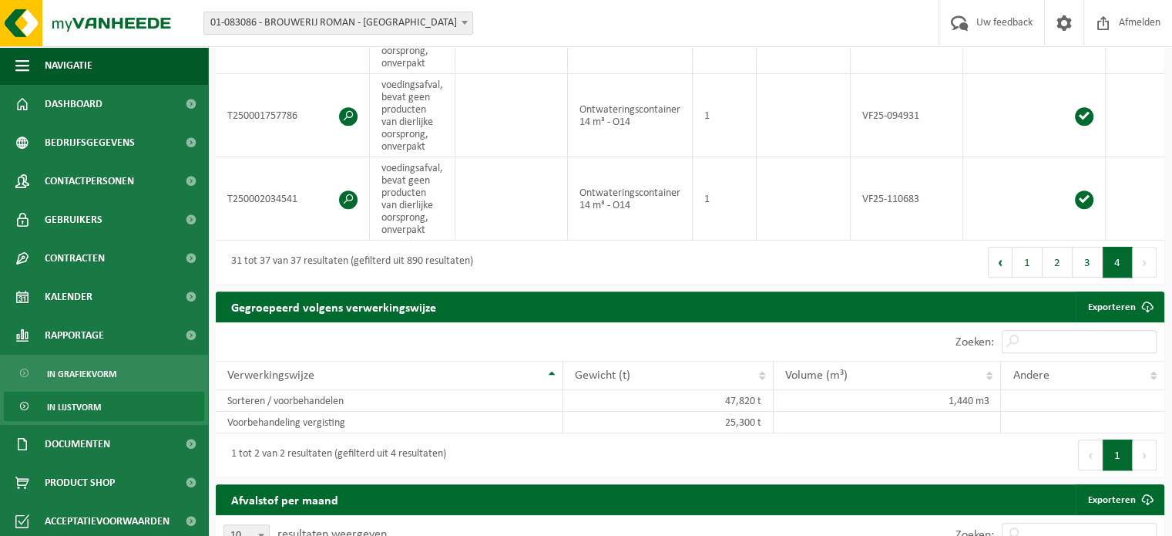
drag, startPoint x: 1144, startPoint y: 268, endPoint x: 1020, endPoint y: 317, distance: 133.5
click at [1144, 269] on button "Volgende" at bounding box center [1145, 262] width 24 height 31
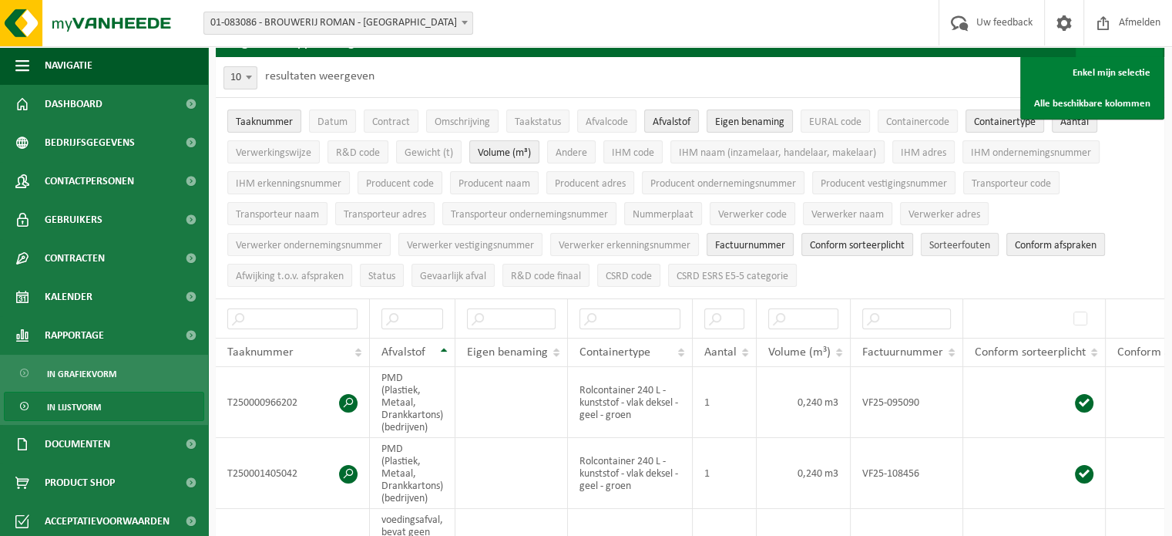
scroll to position [0, 0]
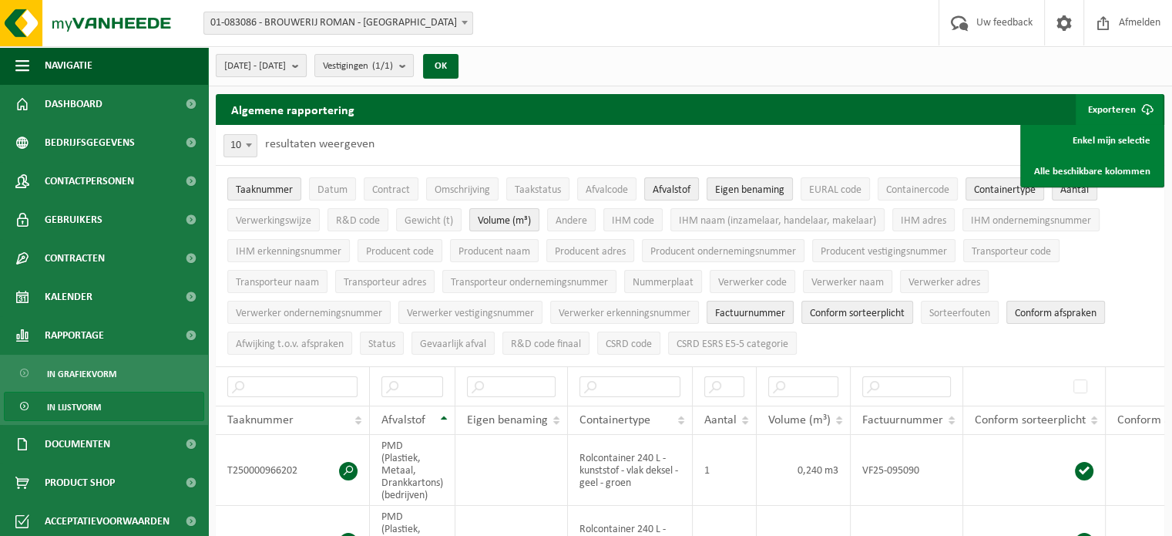
click at [286, 69] on span "[DATE] - [DATE]" at bounding box center [255, 66] width 62 height 23
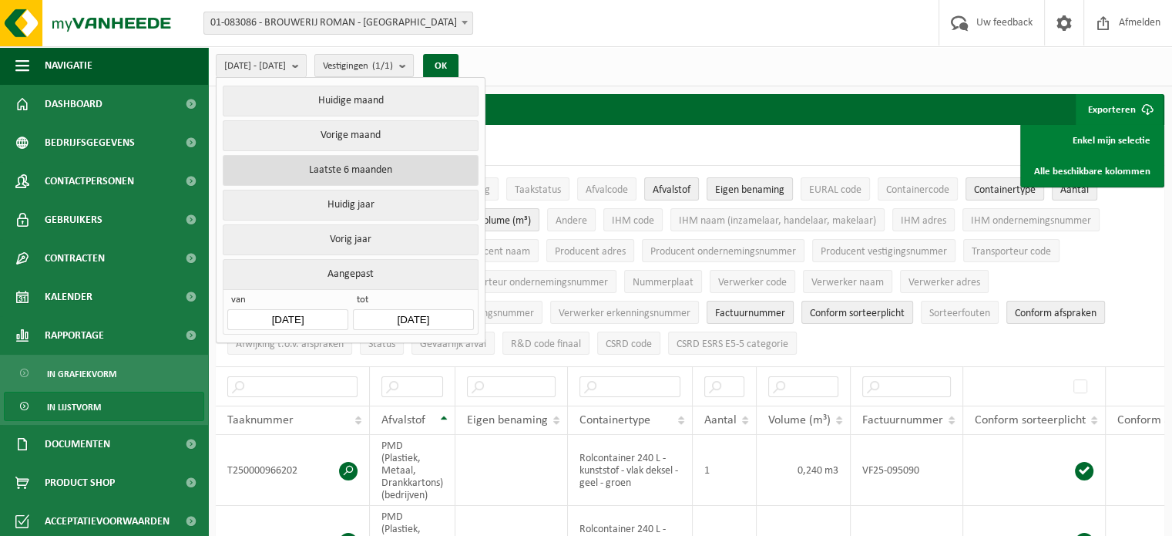
click at [355, 166] on button "Laatste 6 maanden" at bounding box center [350, 170] width 255 height 31
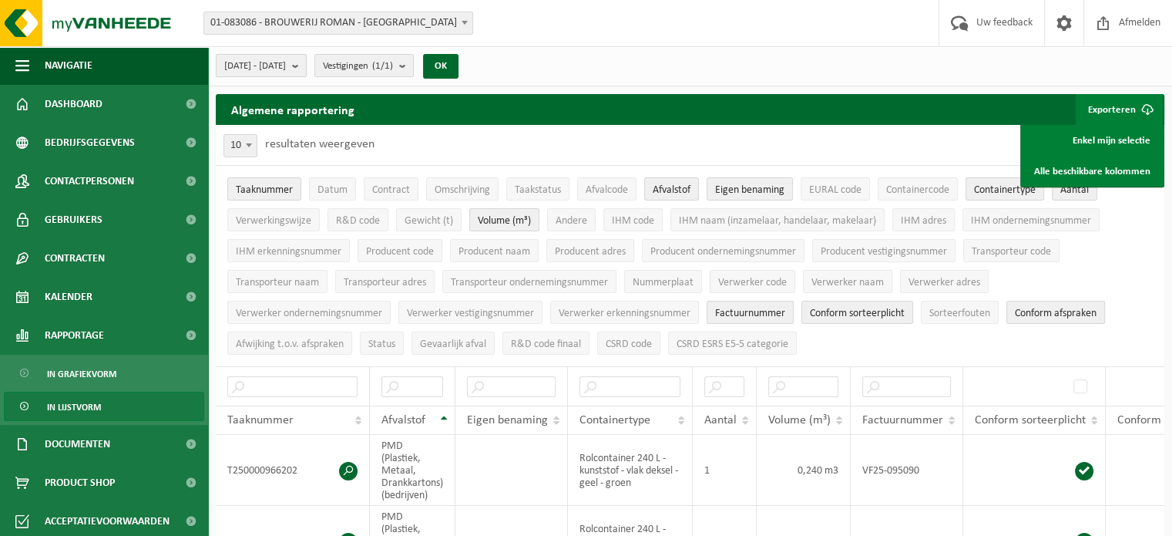
click at [268, 70] on span "[DATE] - [DATE]" at bounding box center [255, 66] width 62 height 23
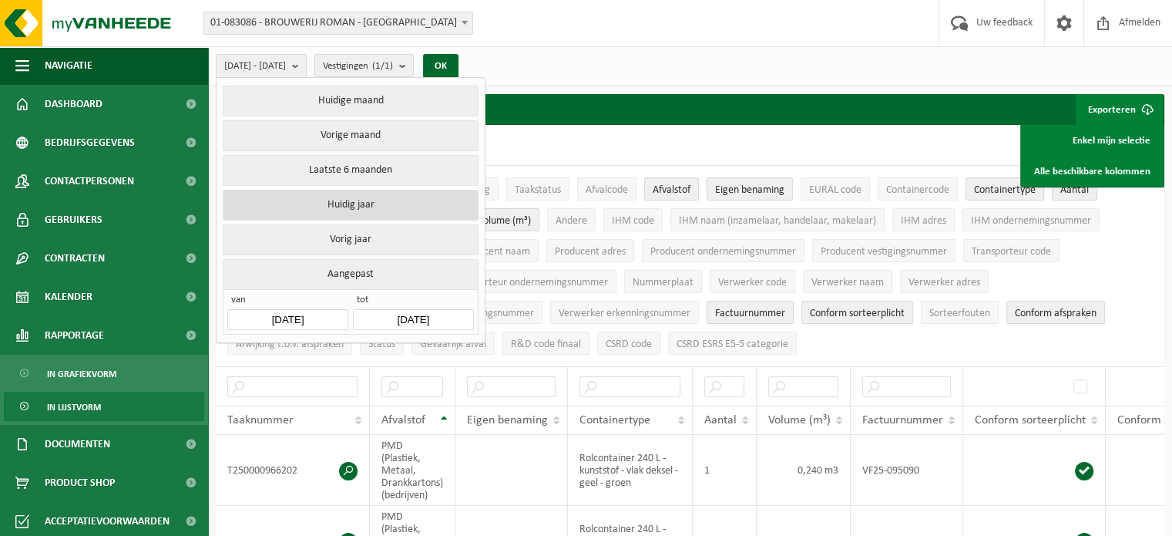
click at [344, 204] on button "Huidig jaar" at bounding box center [350, 205] width 255 height 31
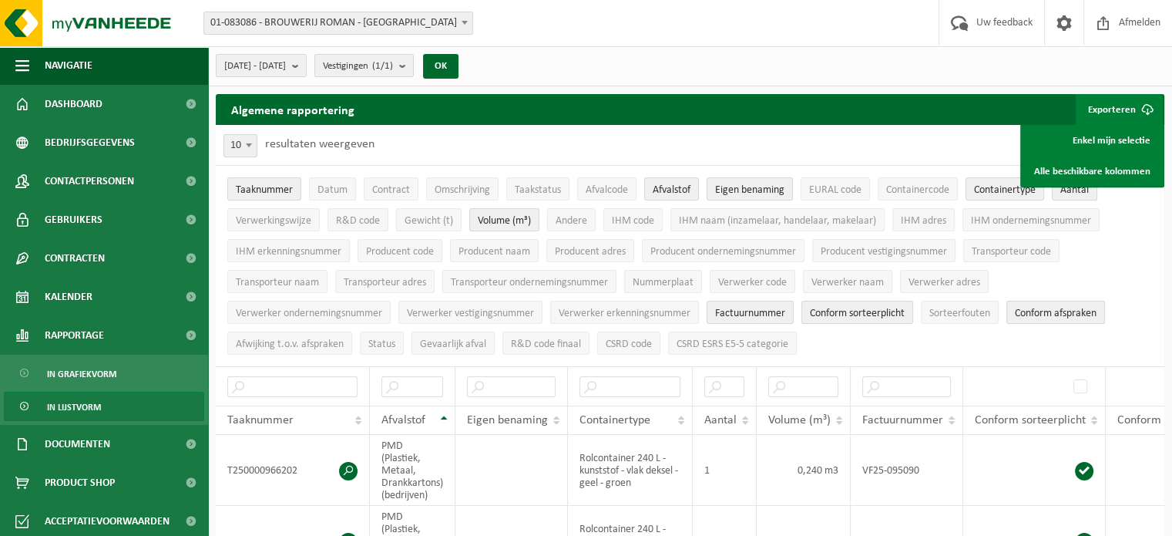
click at [738, 55] on div "[DATE] - [DATE] Huidige maand Vorige maand Laatste 6 maanden Huidig jaar Vorig …" at bounding box center [690, 66] width 964 height 40
click at [286, 68] on span "[DATE] - [DATE]" at bounding box center [255, 66] width 62 height 23
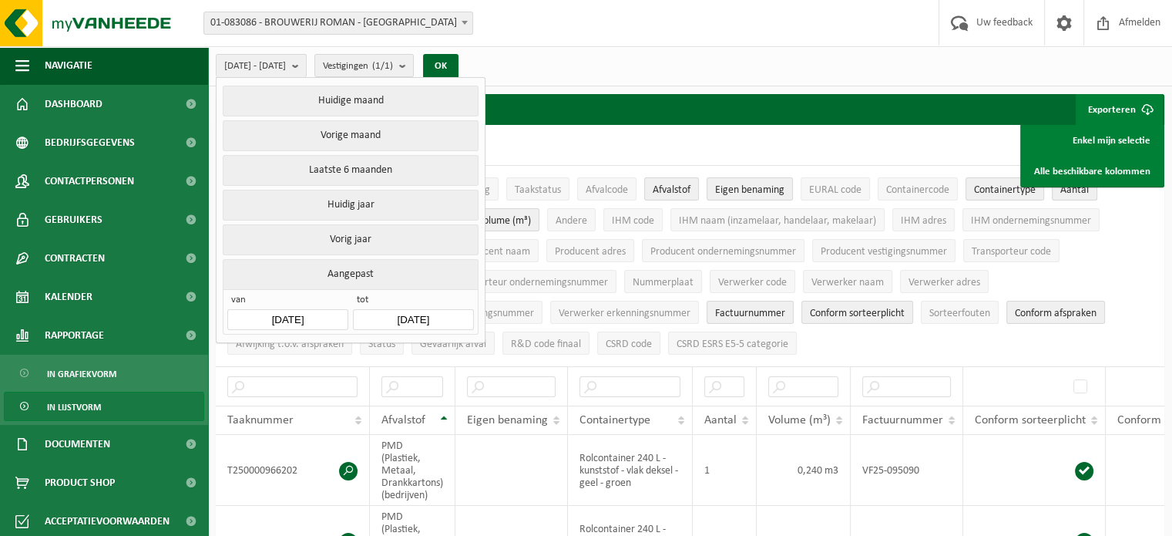
click at [343, 272] on button "Aangepast" at bounding box center [350, 274] width 255 height 30
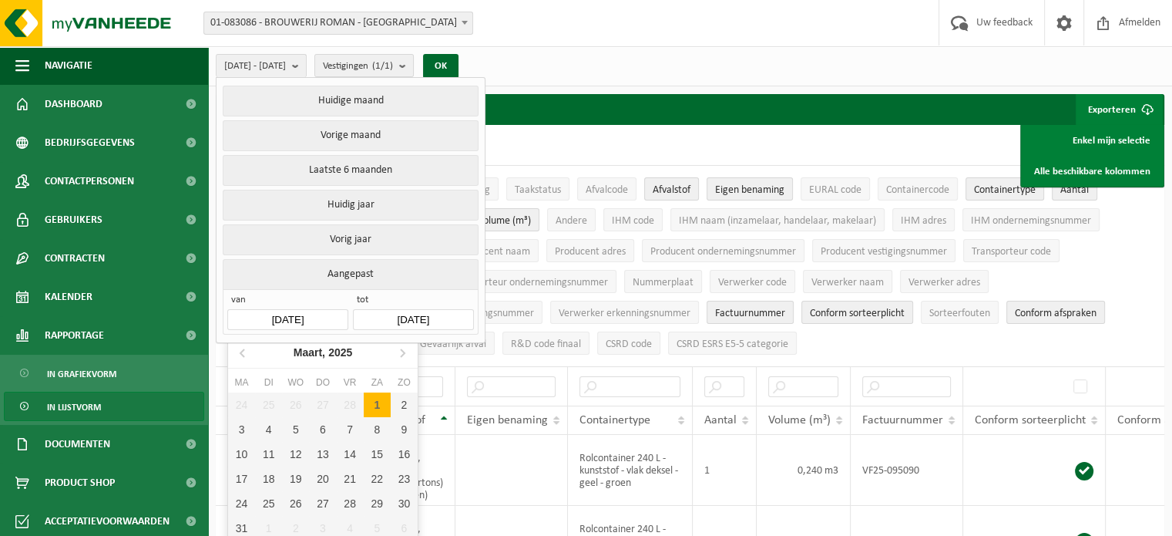
click at [282, 314] on input "[DATE]" at bounding box center [287, 319] width 120 height 21
click at [291, 310] on input "[DATE]" at bounding box center [287, 319] width 120 height 21
click at [293, 317] on input "[DATE]" at bounding box center [287, 319] width 120 height 21
click at [249, 354] on icon at bounding box center [243, 352] width 25 height 25
click at [248, 353] on icon at bounding box center [243, 352] width 25 height 25
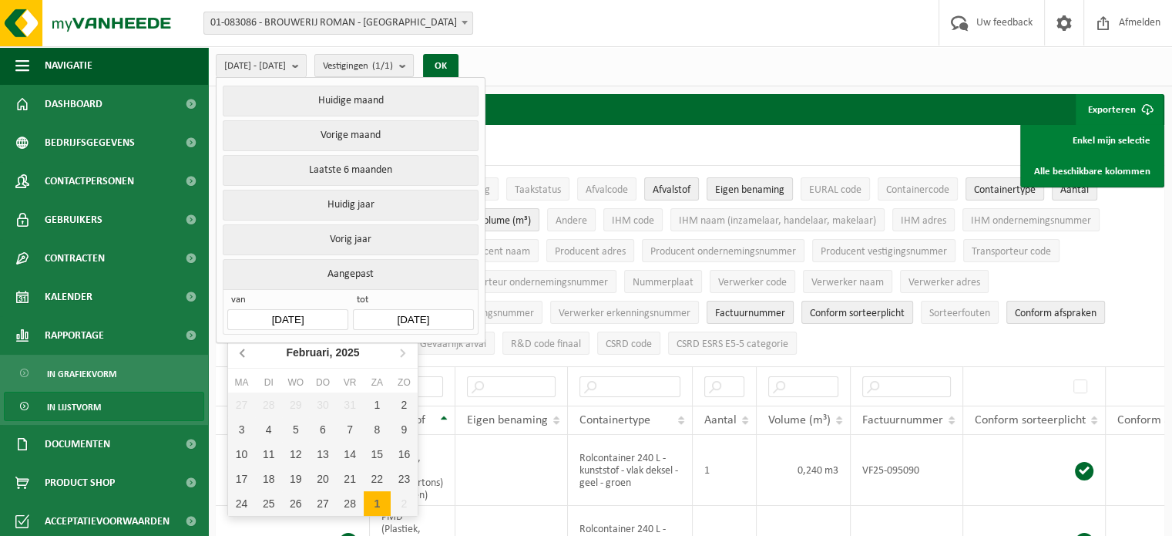
click at [247, 352] on icon at bounding box center [243, 352] width 25 height 25
click at [247, 353] on icon at bounding box center [243, 352] width 25 height 25
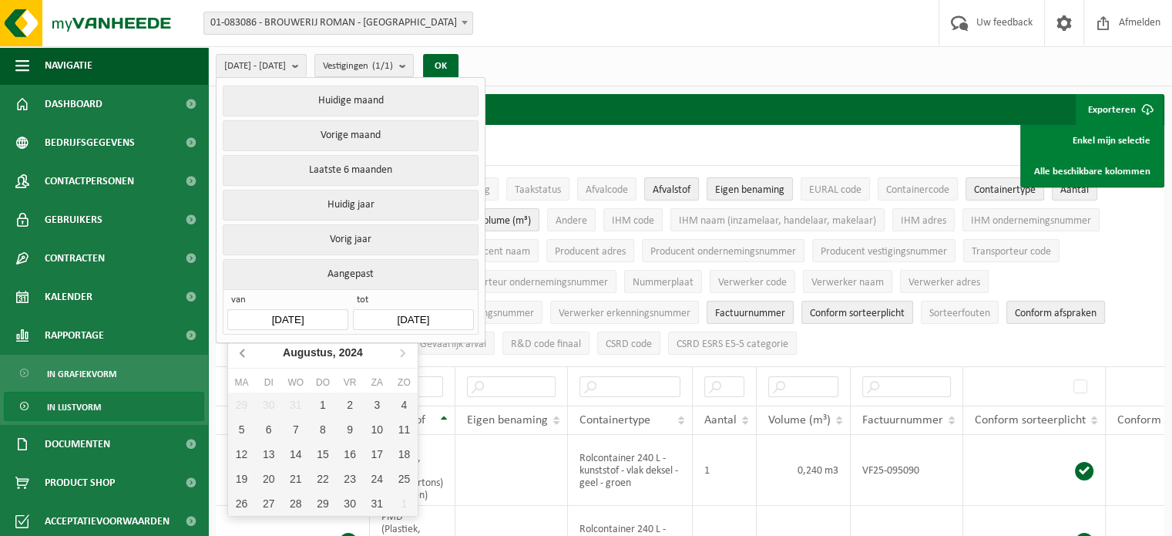
click at [247, 353] on icon at bounding box center [243, 352] width 25 height 25
click at [244, 354] on icon at bounding box center [243, 352] width 25 height 25
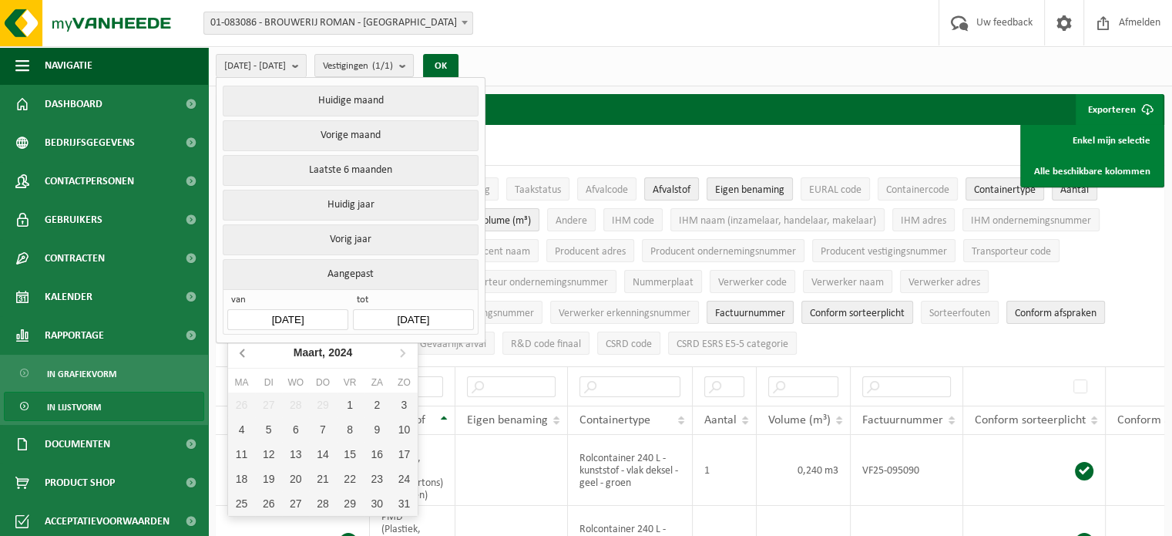
click at [244, 354] on icon at bounding box center [243, 352] width 25 height 25
click at [396, 358] on icon at bounding box center [402, 352] width 25 height 25
click at [243, 401] on div "1" at bounding box center [241, 404] width 27 height 25
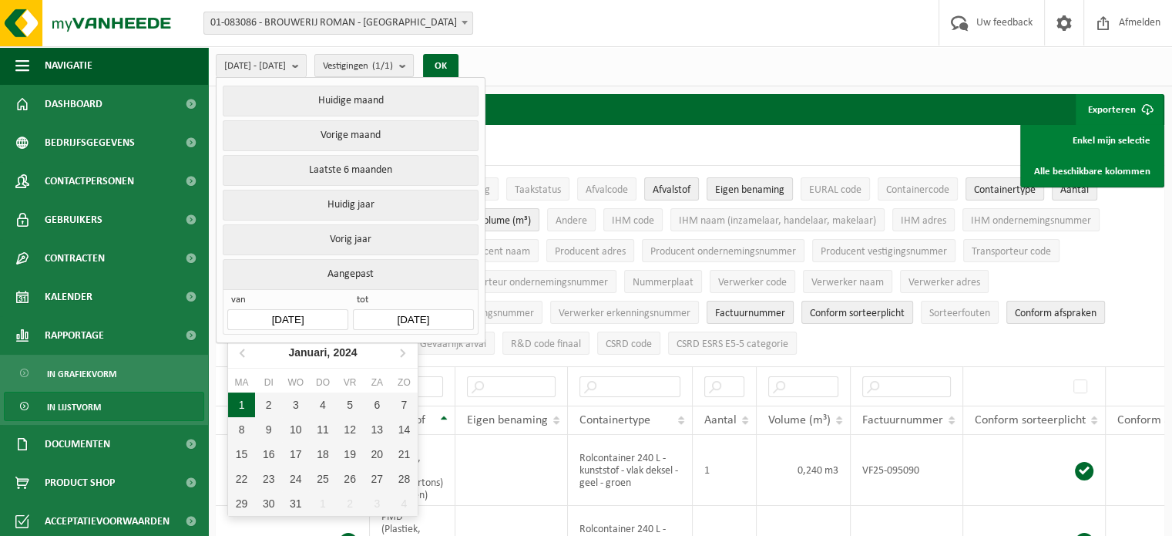
type input "[DATE]"
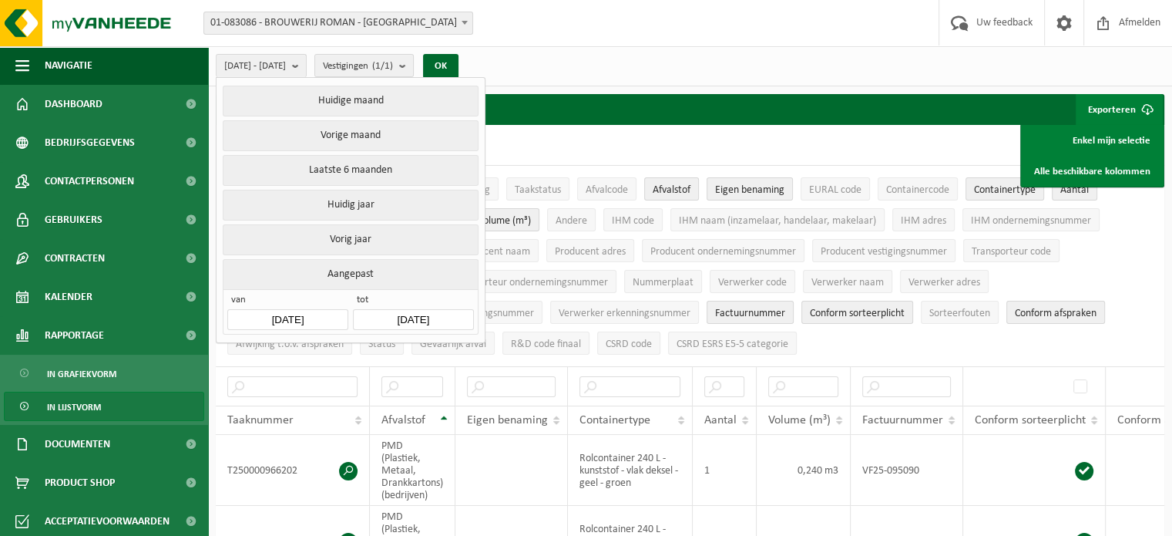
click at [692, 119] on div "Algemene rapportering Exporteren Enkel mijn selectie Alle beschikbare kolommen" at bounding box center [690, 109] width 948 height 31
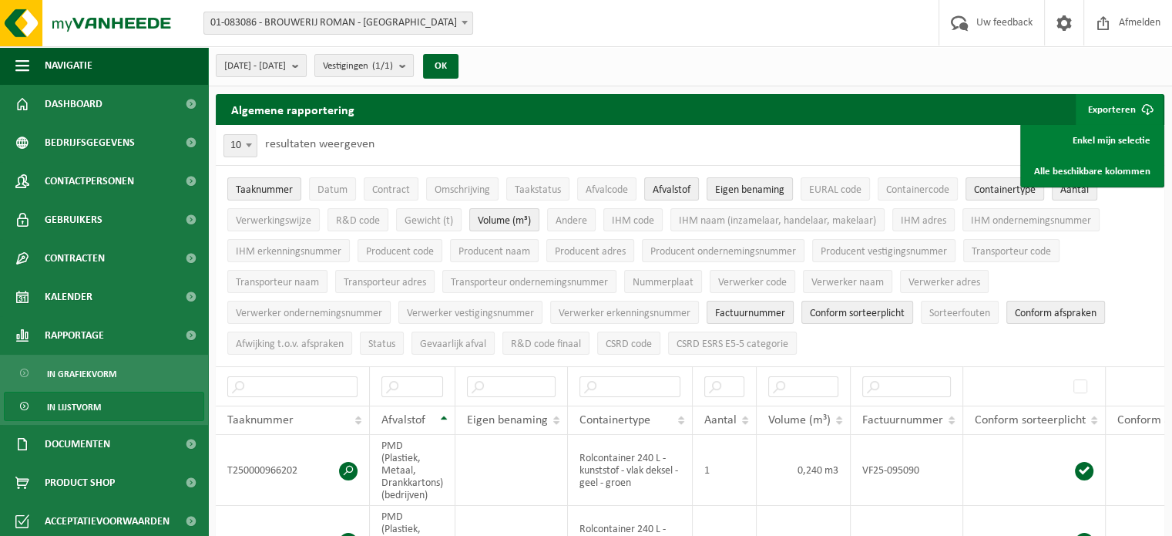
click at [1101, 102] on button "Exporteren" at bounding box center [1119, 109] width 87 height 31
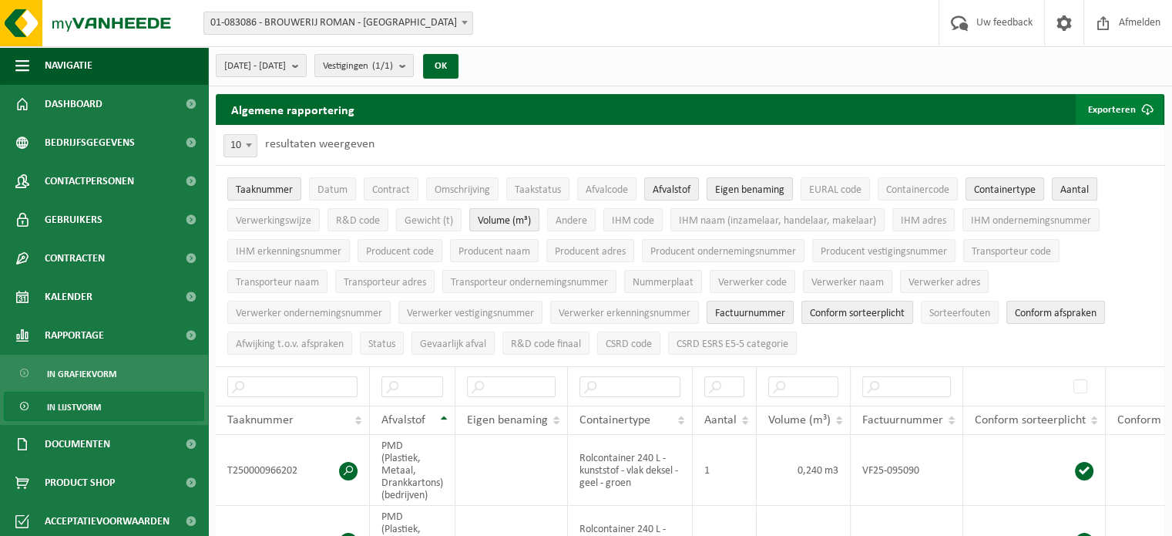
drag, startPoint x: 1108, startPoint y: 106, endPoint x: 1105, endPoint y: 119, distance: 13.5
click at [1107, 112] on button "Exporteren" at bounding box center [1119, 109] width 87 height 31
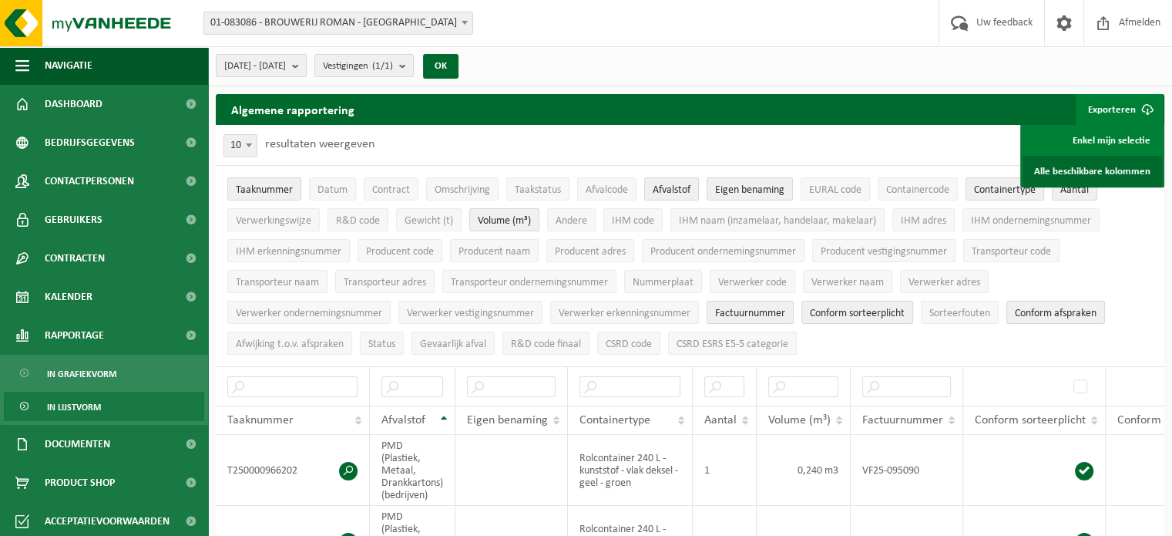
click at [1100, 171] on link "Alle beschikbare kolommen" at bounding box center [1091, 171] width 139 height 31
click at [458, 61] on button "OK" at bounding box center [440, 66] width 35 height 25
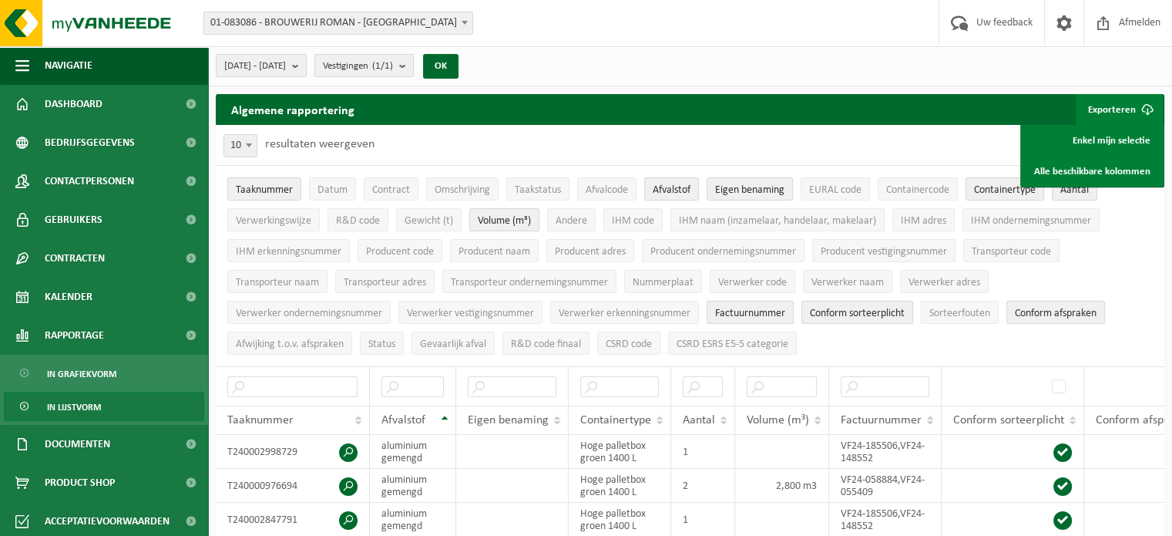
click at [736, 129] on div "10 25 50 100 10 resultaten weergeven" at bounding box center [690, 145] width 948 height 40
click at [1111, 106] on button "Exporteren" at bounding box center [1119, 109] width 87 height 31
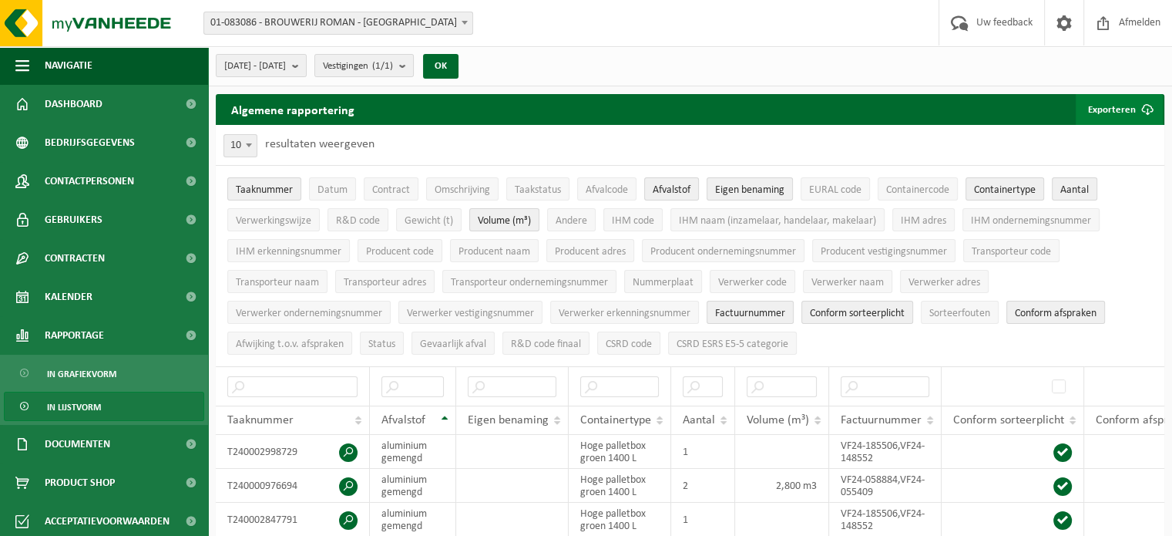
click at [1095, 110] on button "Exporteren" at bounding box center [1119, 109] width 87 height 31
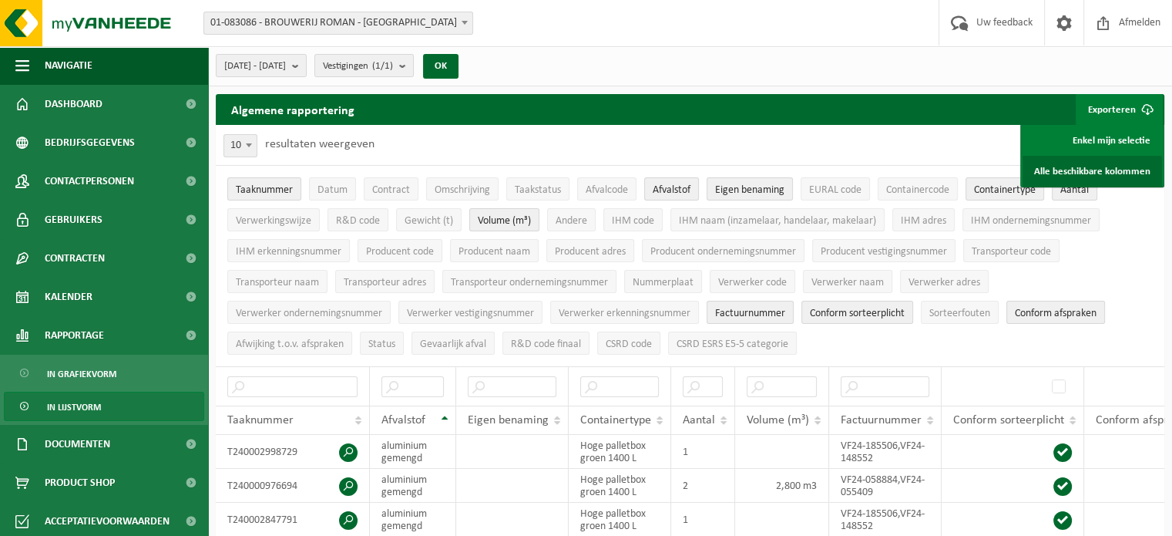
click at [1103, 171] on link "Alle beschikbare kolommen" at bounding box center [1091, 171] width 139 height 31
click at [1096, 169] on link "Alle beschikbare kolommen" at bounding box center [1091, 171] width 139 height 31
